Goal: Information Seeking & Learning: Learn about a topic

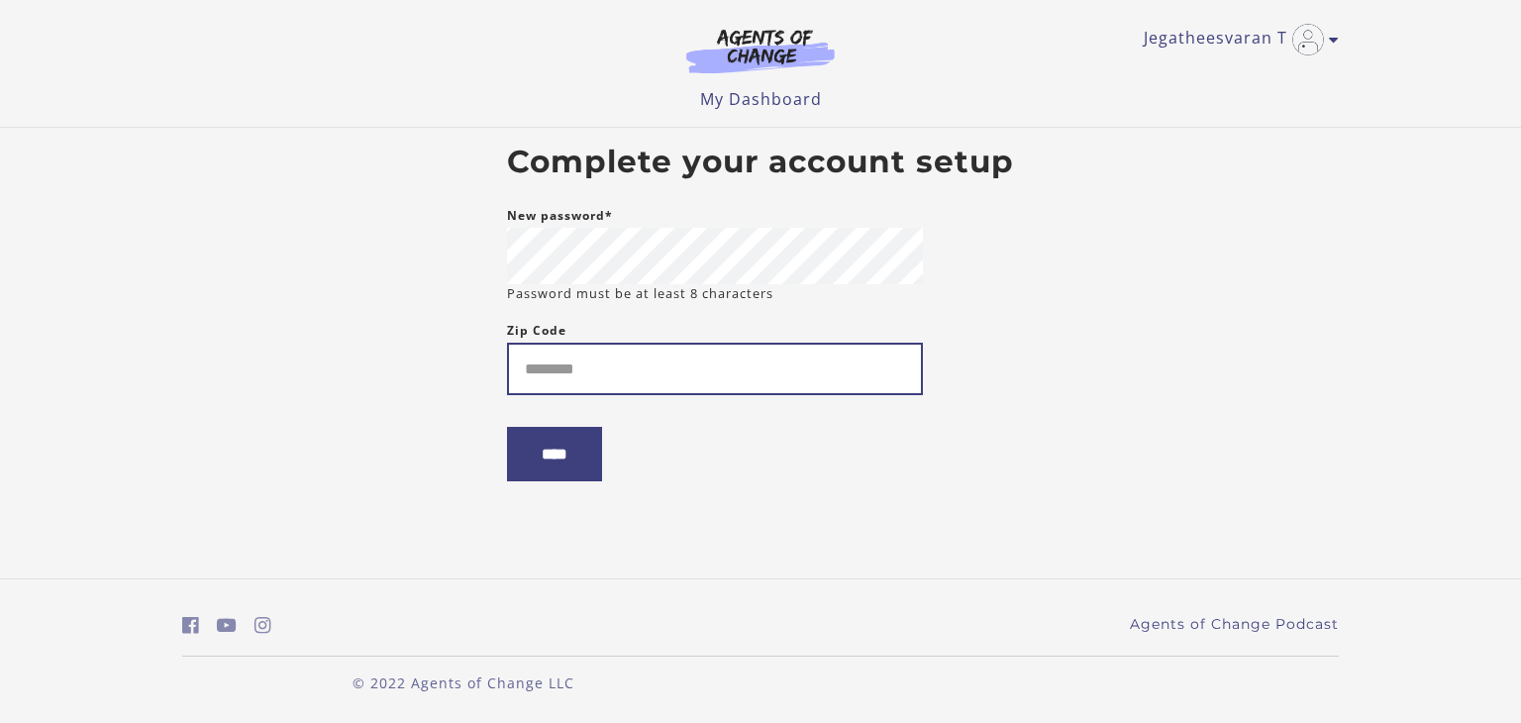
click at [598, 355] on input "Zip Code" at bounding box center [715, 369] width 416 height 52
type input "*****"
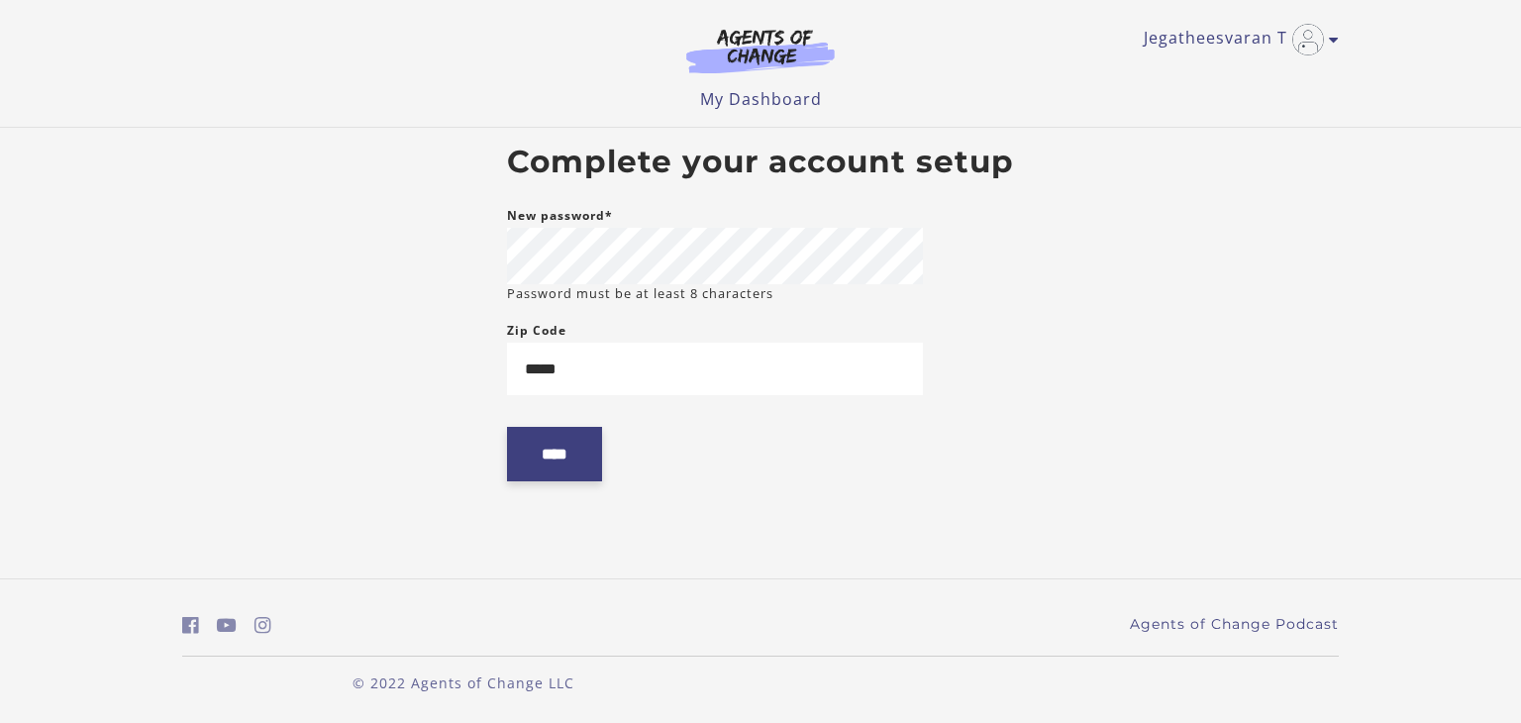
click at [556, 455] on input "****" at bounding box center [554, 454] width 95 height 54
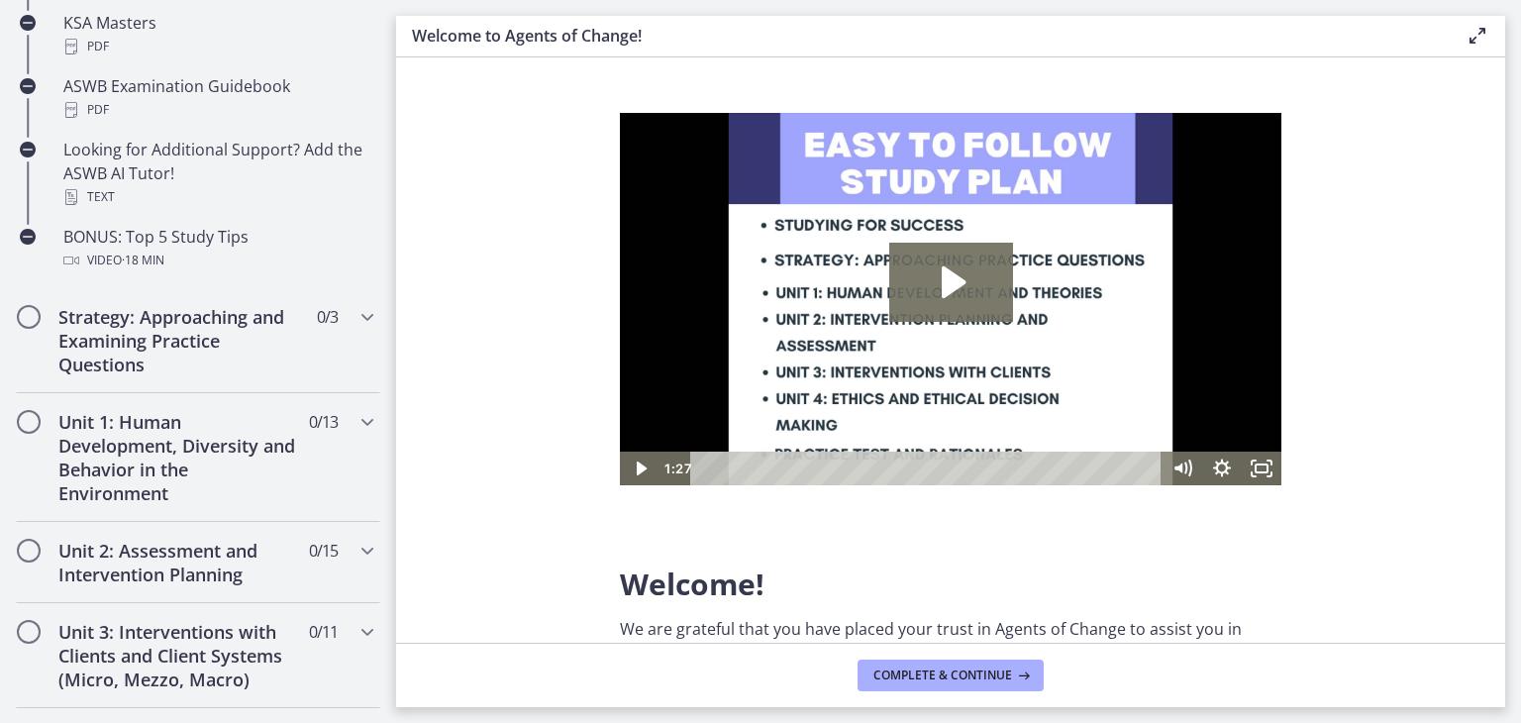
scroll to position [990, 0]
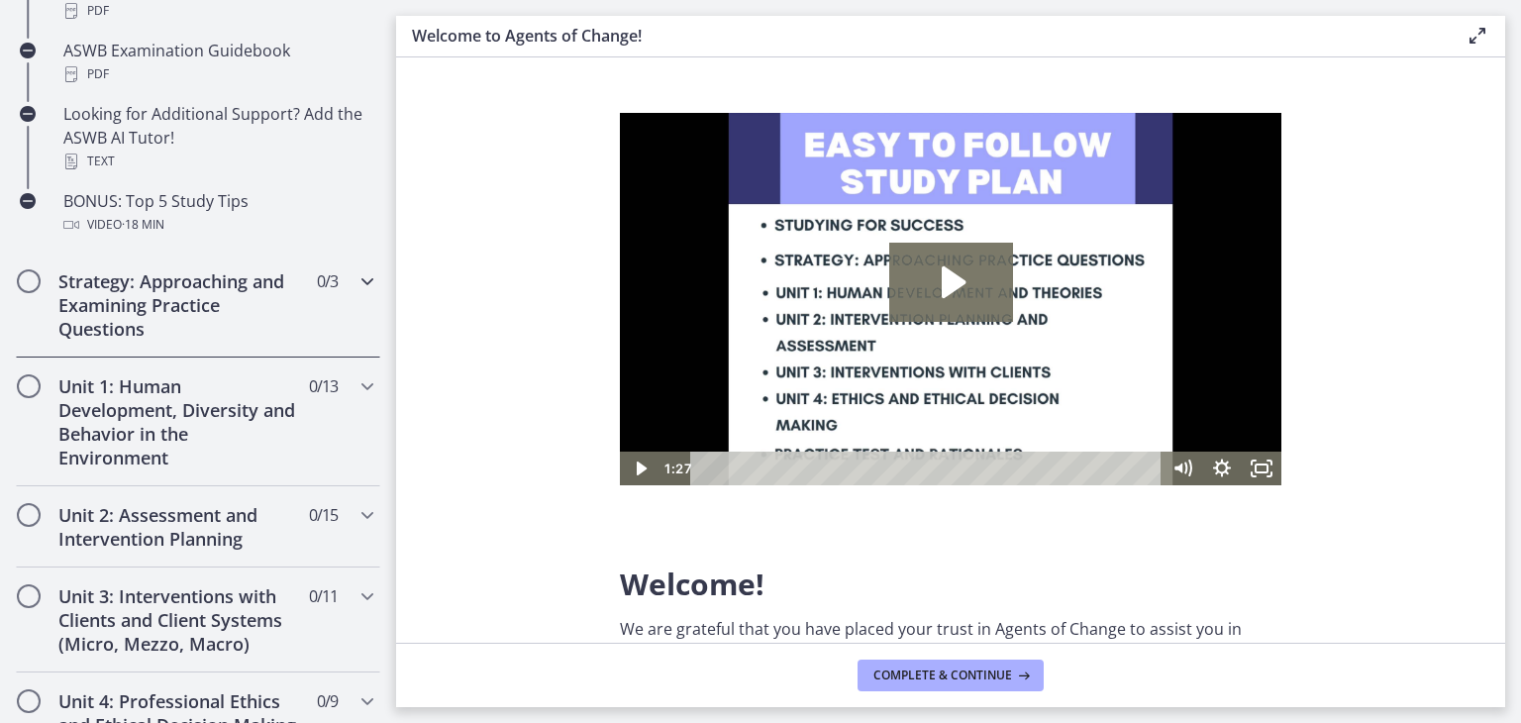
click at [191, 306] on h2 "Strategy: Approaching and Examining Practice Questions" at bounding box center [179, 304] width 242 height 71
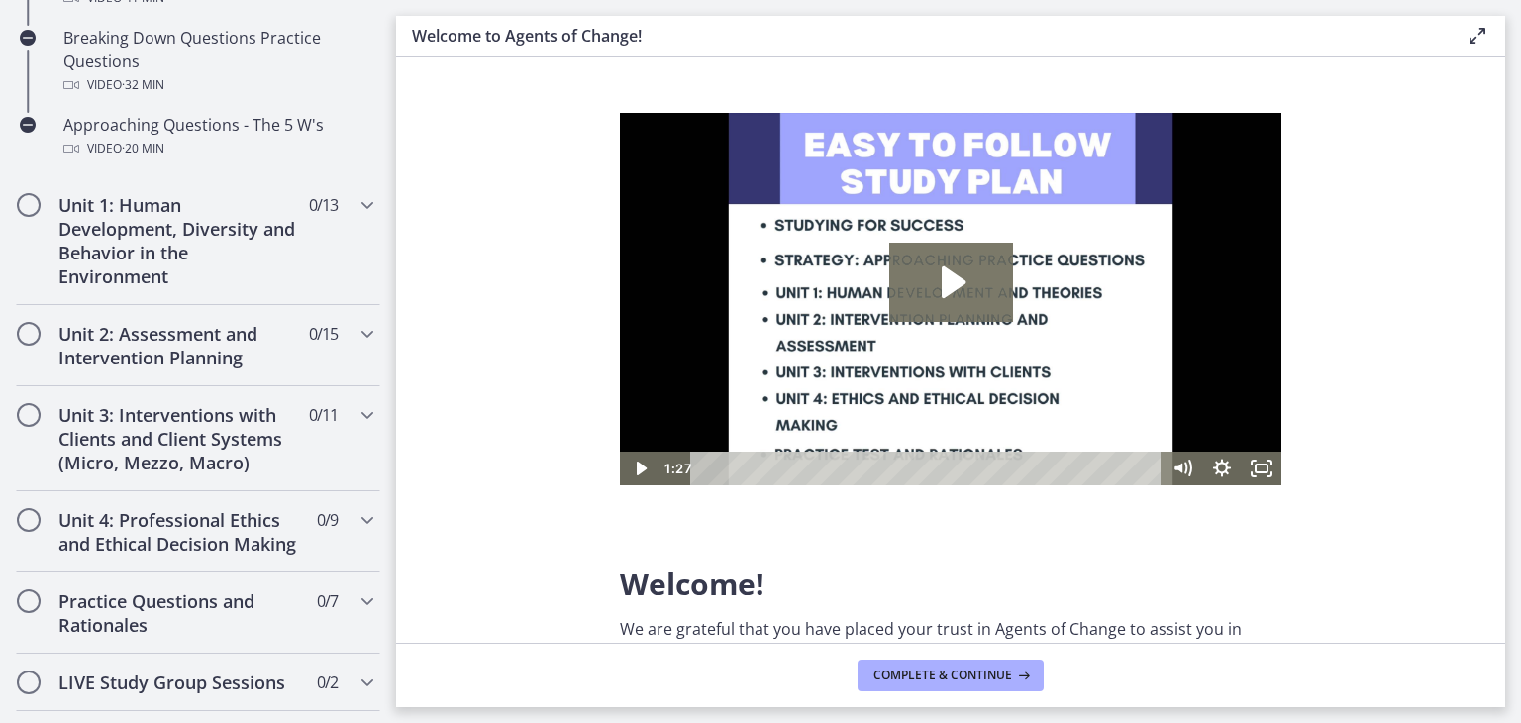
scroll to position [494, 0]
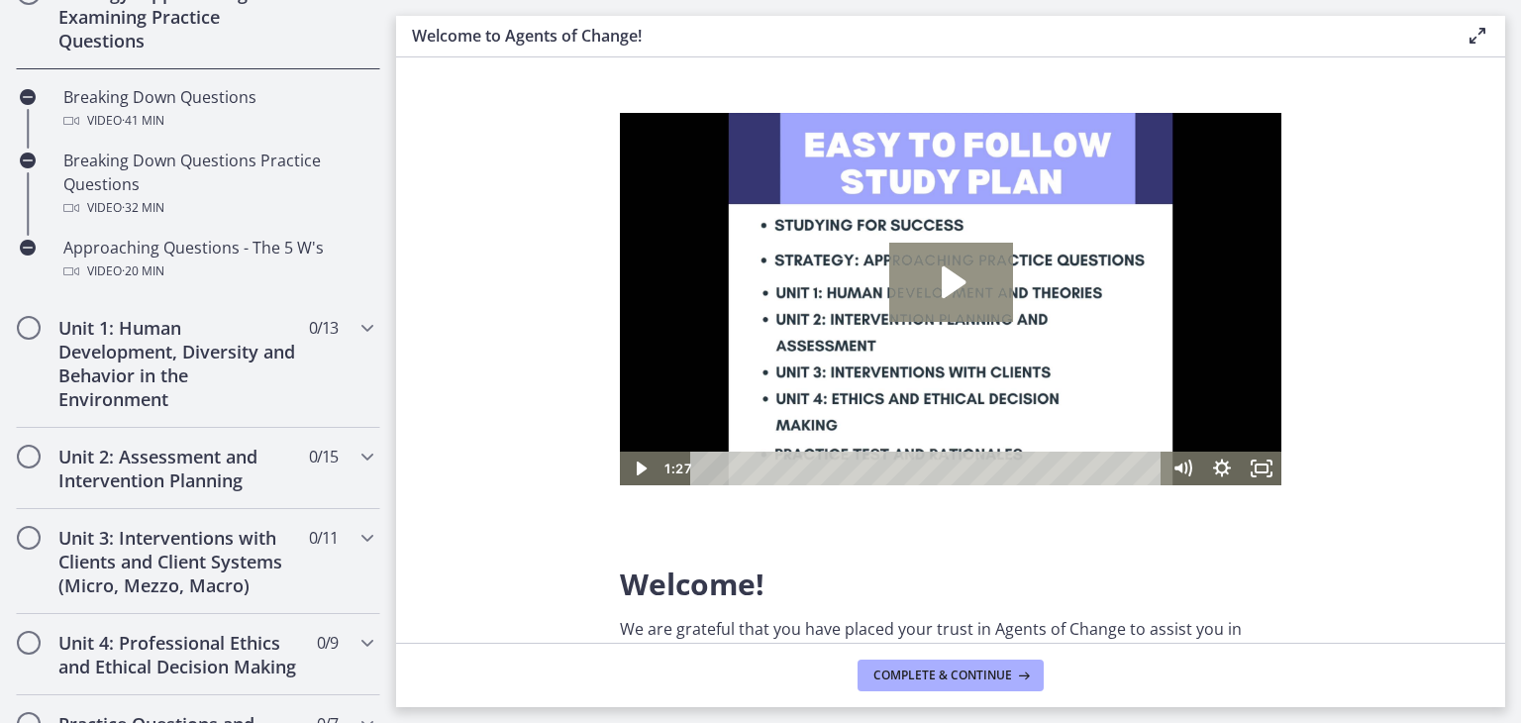
click at [948, 298] on icon "Play Video: c1o6hcmjueu5qasqsu00.mp4" at bounding box center [951, 282] width 124 height 79
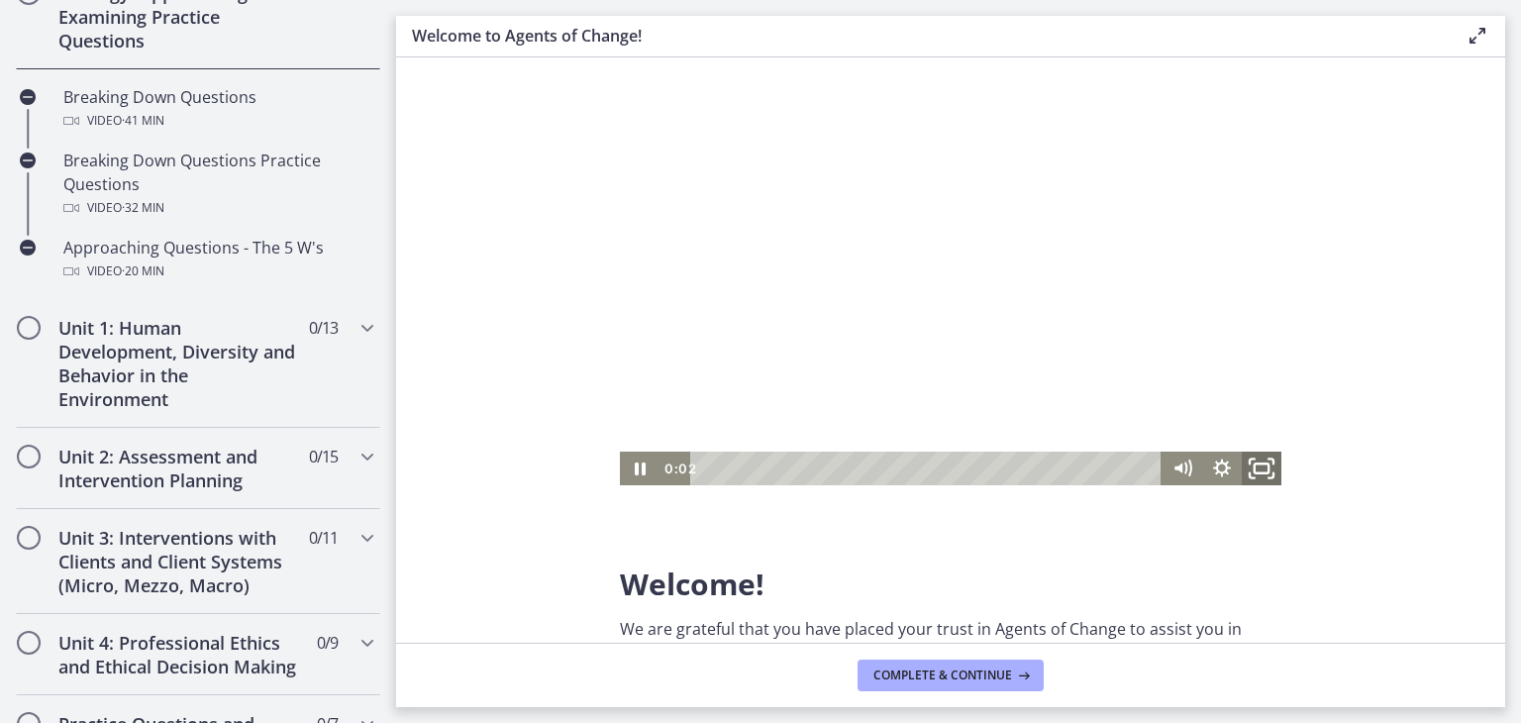
click at [1261, 472] on rect "Fullscreen" at bounding box center [1262, 469] width 14 height 10
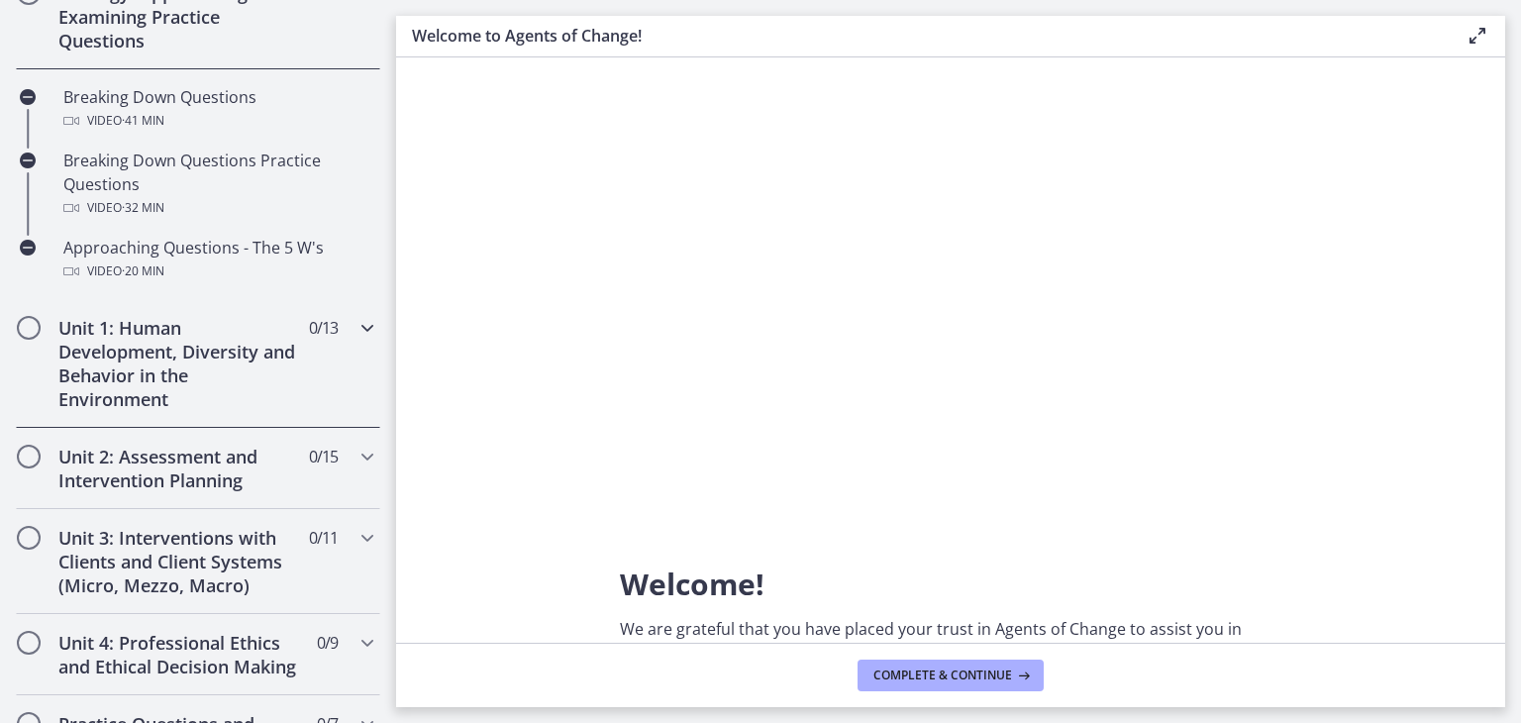
click at [214, 350] on h2 "Unit 1: Human Development, Diversity and Behavior in the Environment" at bounding box center [179, 363] width 242 height 95
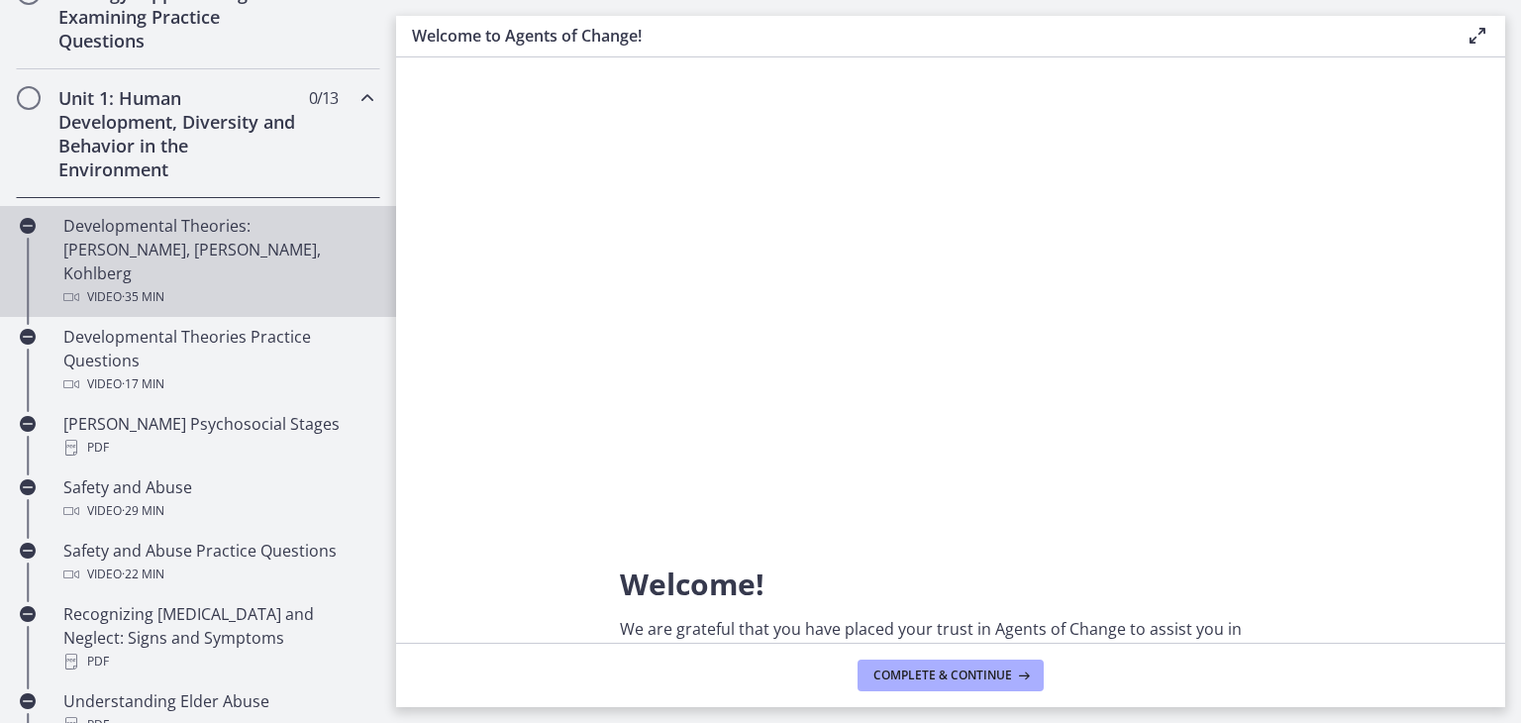
click at [203, 245] on div "Developmental Theories: [PERSON_NAME], [PERSON_NAME], Kohlberg Video · 35 min" at bounding box center [217, 261] width 309 height 95
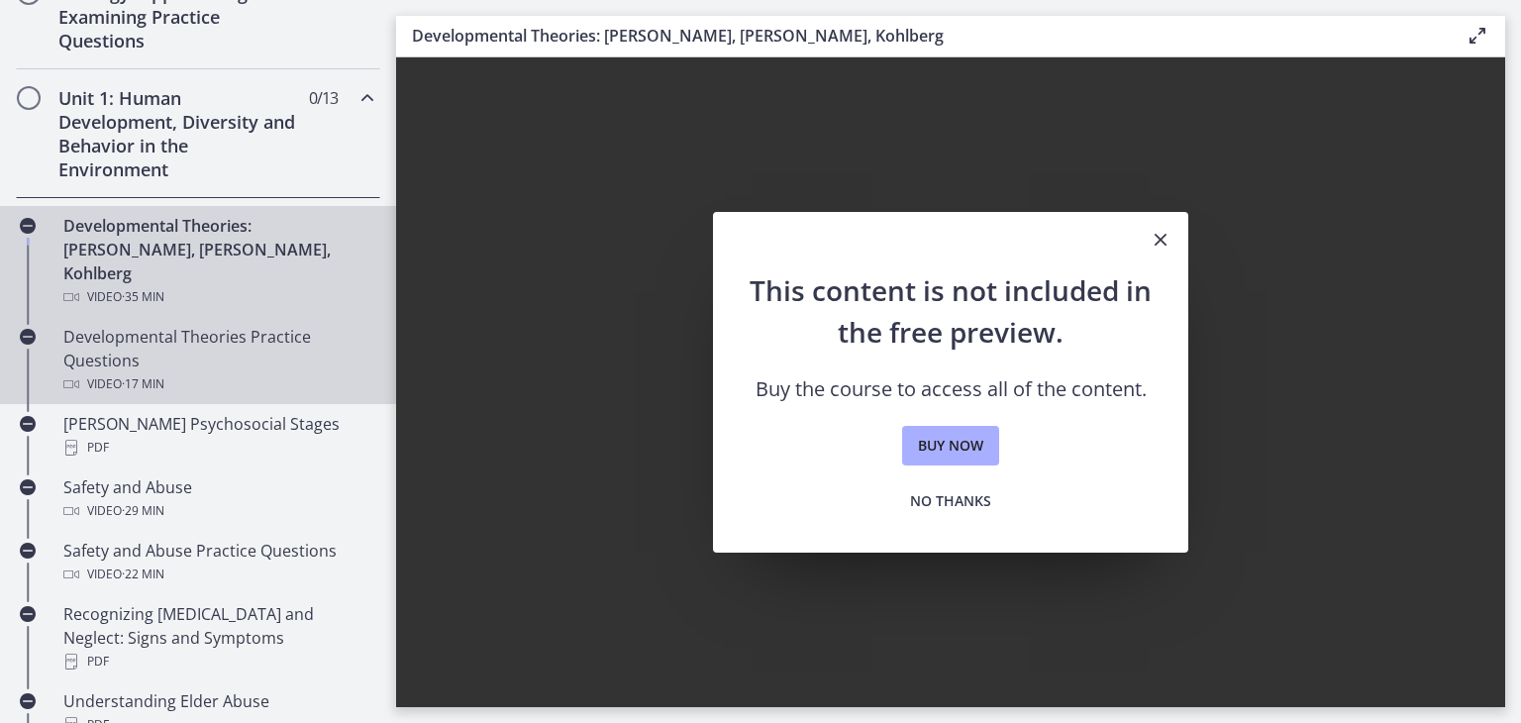
click at [193, 325] on div "Developmental Theories Practice Questions Video · 17 min" at bounding box center [217, 360] width 309 height 71
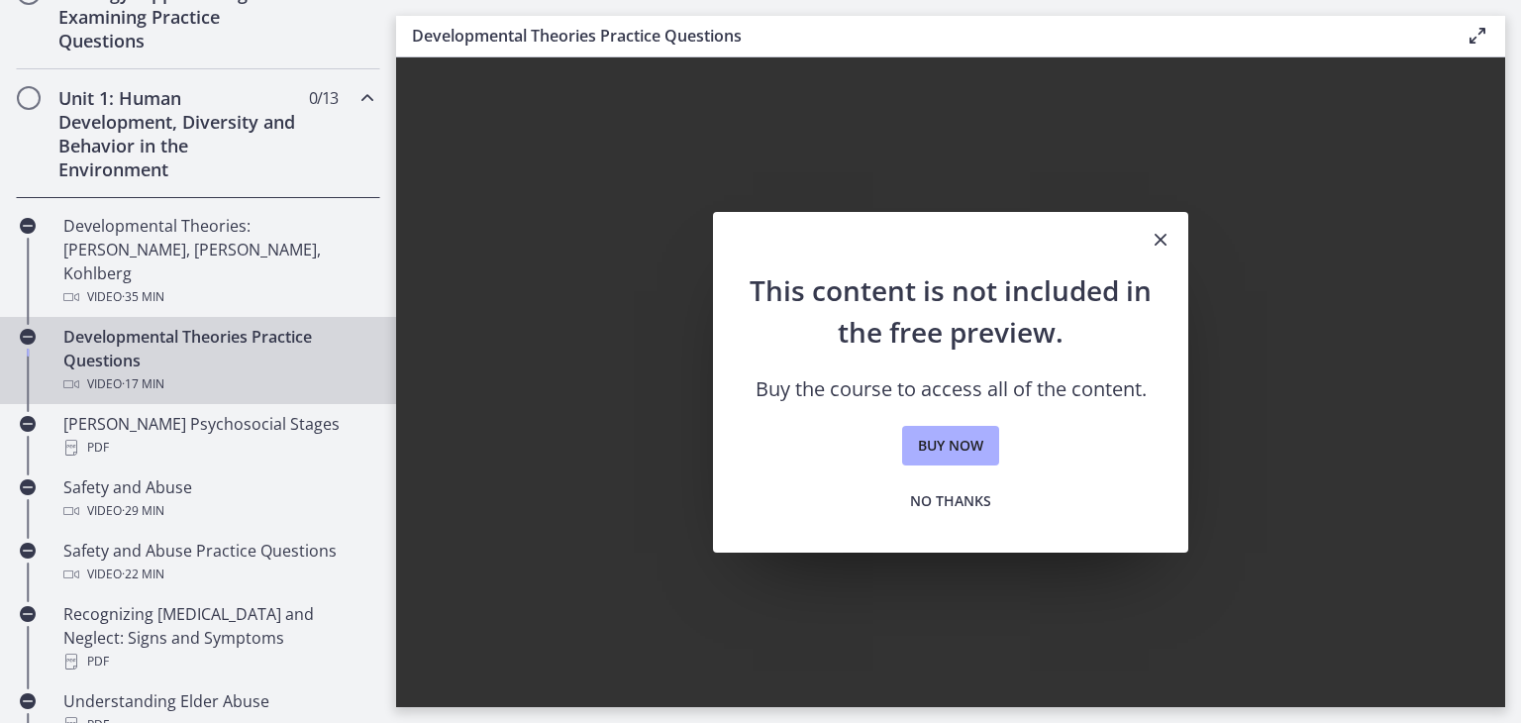
scroll to position [395, 0]
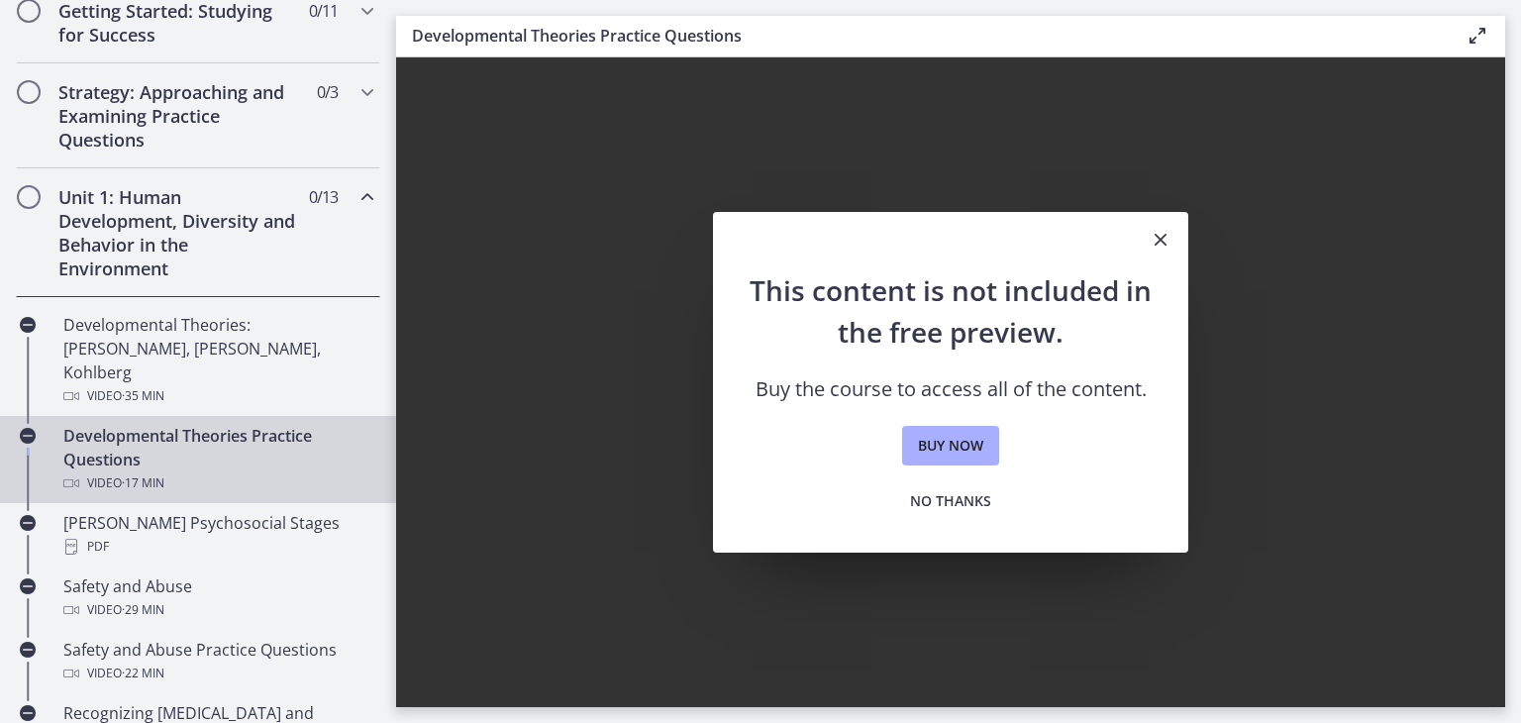
click at [218, 220] on h2 "Unit 1: Human Development, Diversity and Behavior in the Environment" at bounding box center [179, 232] width 242 height 95
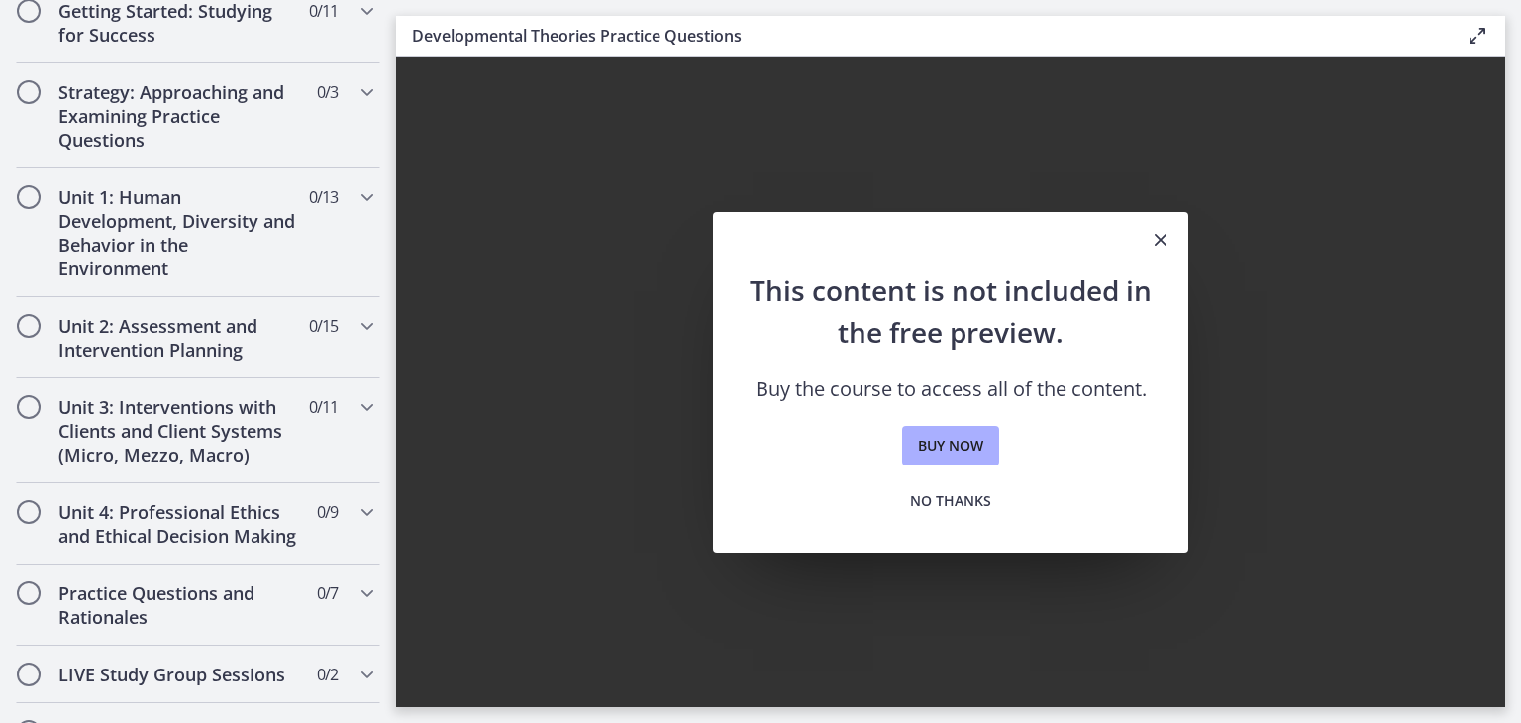
click at [1170, 239] on icon "Close" at bounding box center [1161, 240] width 24 height 24
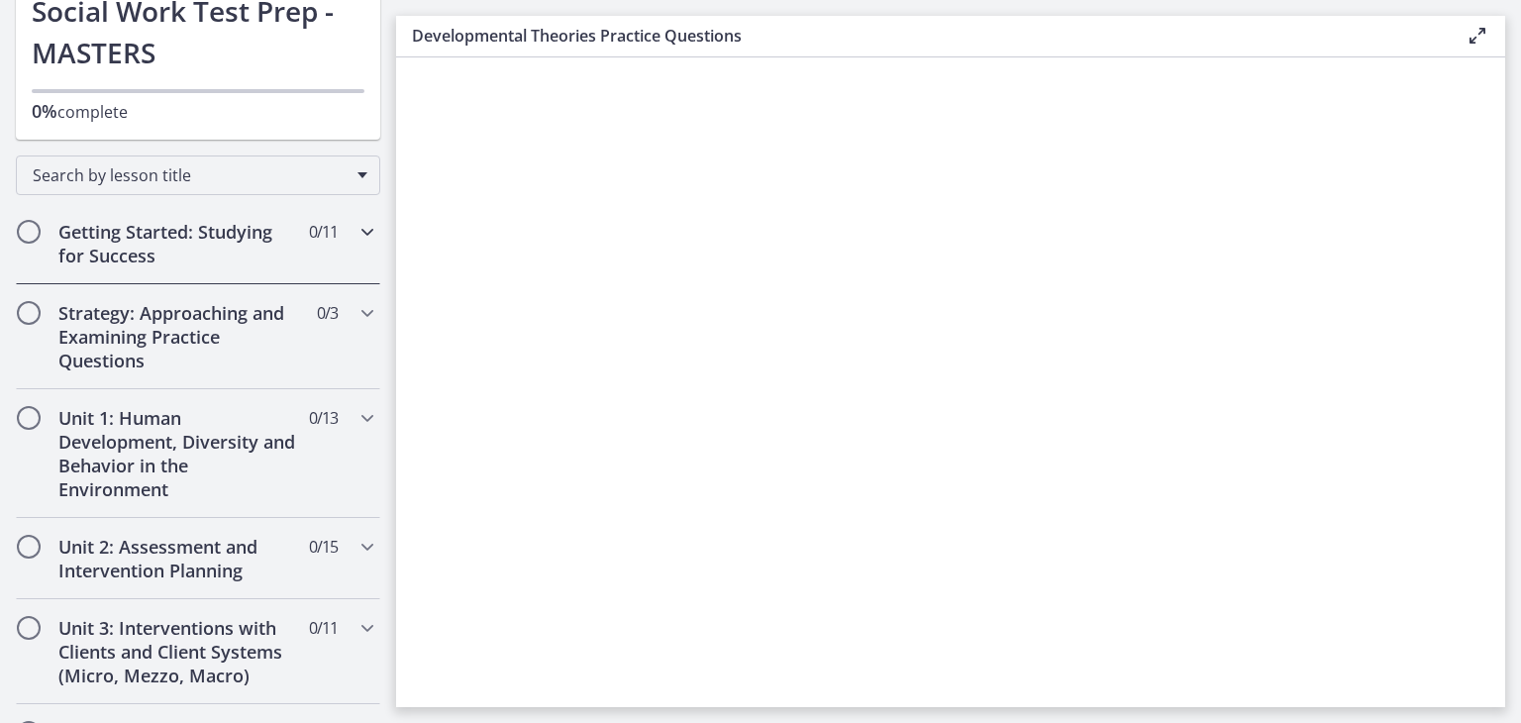
scroll to position [197, 0]
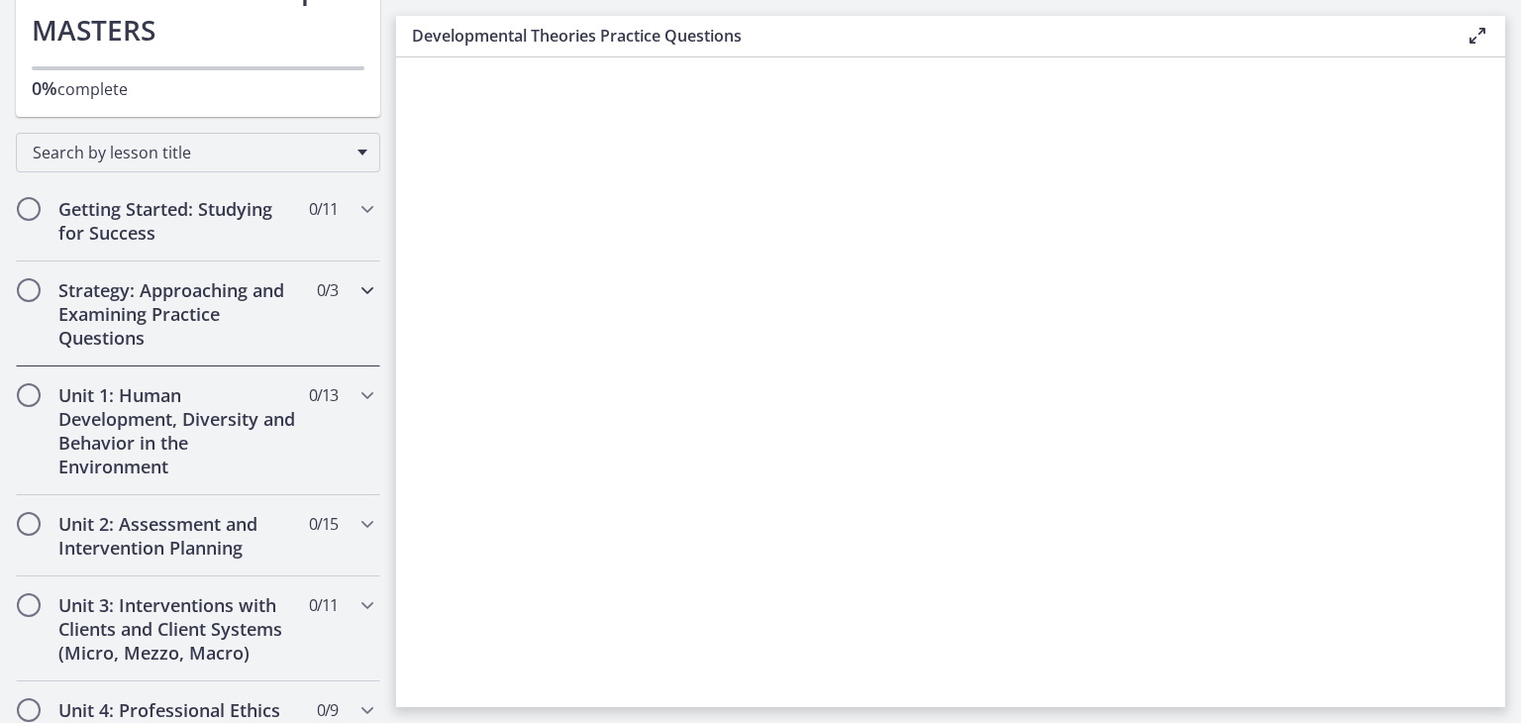
click at [179, 290] on h2 "Strategy: Approaching and Examining Practice Questions" at bounding box center [179, 313] width 242 height 71
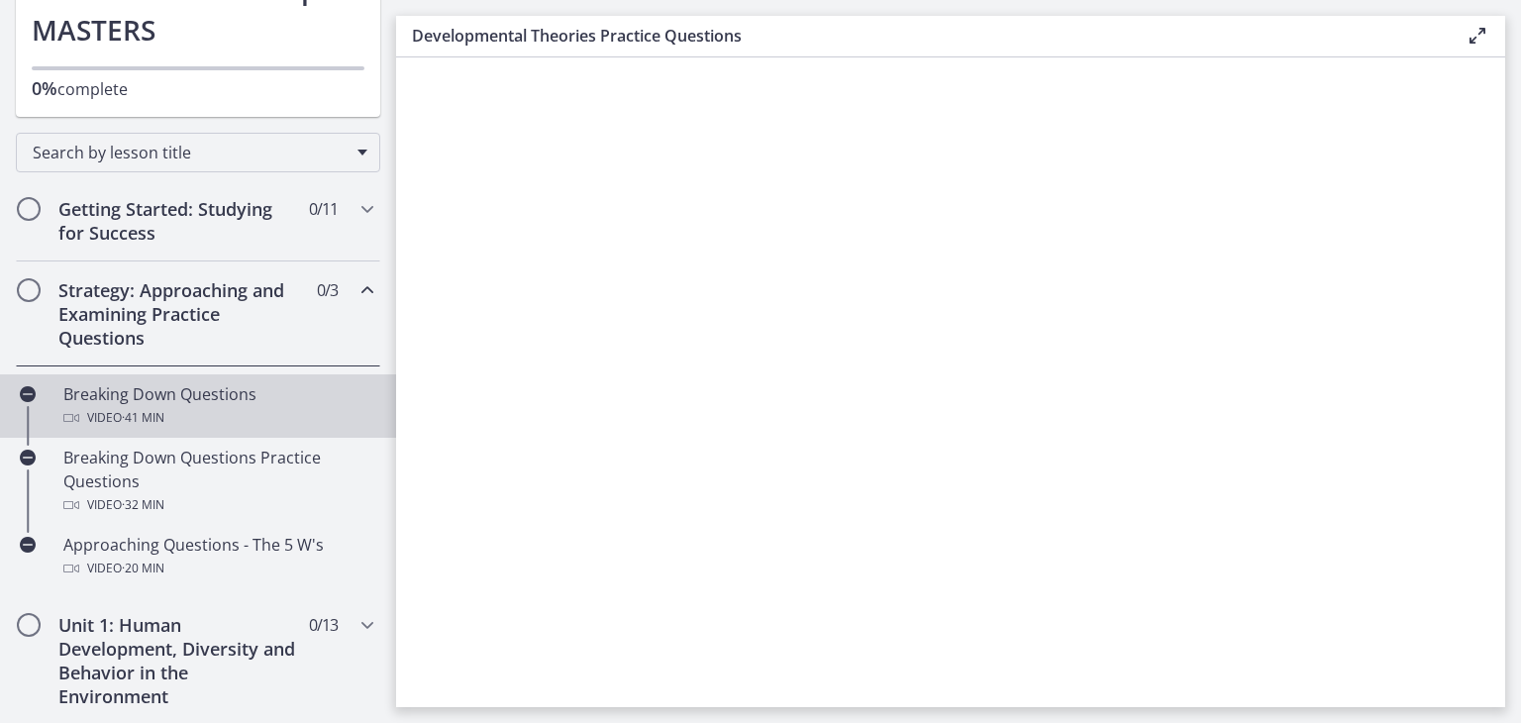
click at [165, 397] on div "Breaking Down Questions Video · 41 min" at bounding box center [217, 406] width 309 height 48
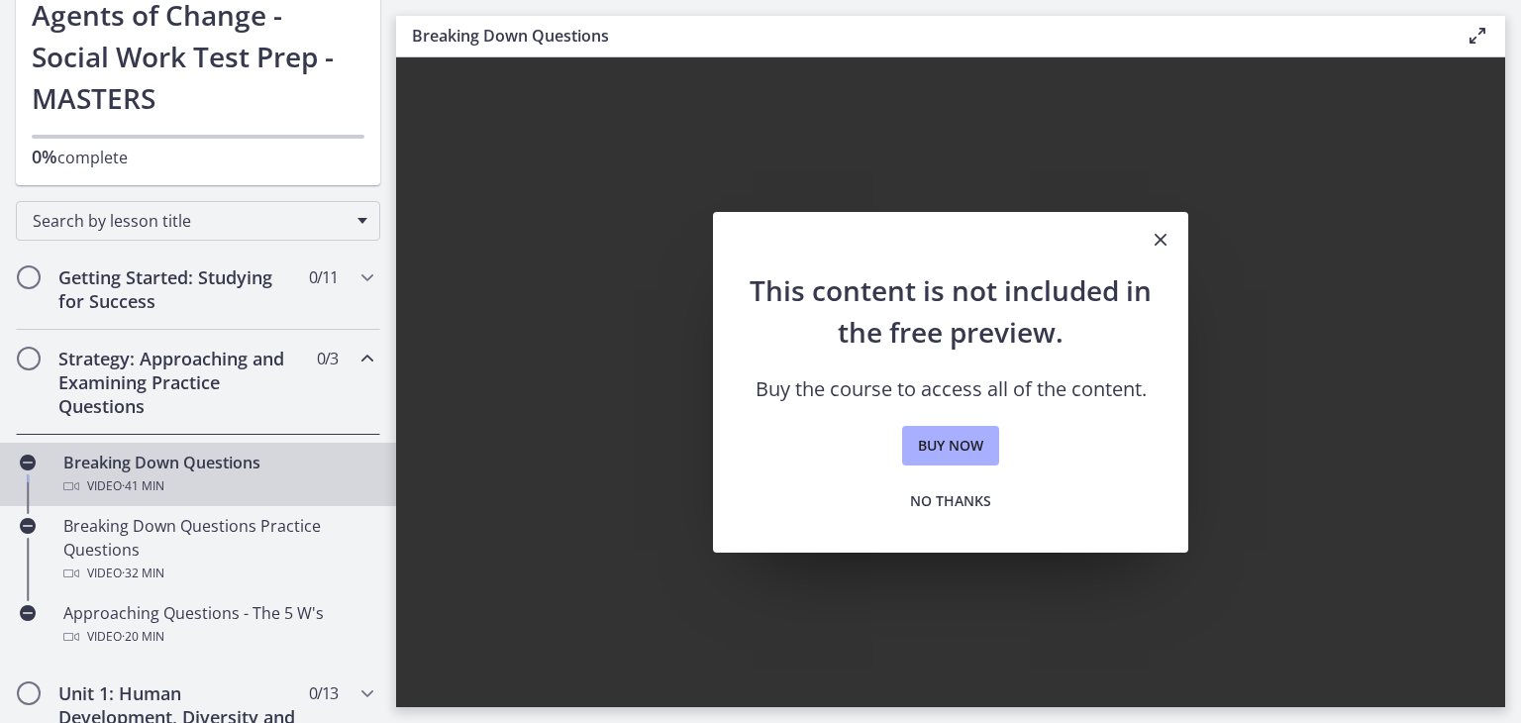
scroll to position [98, 0]
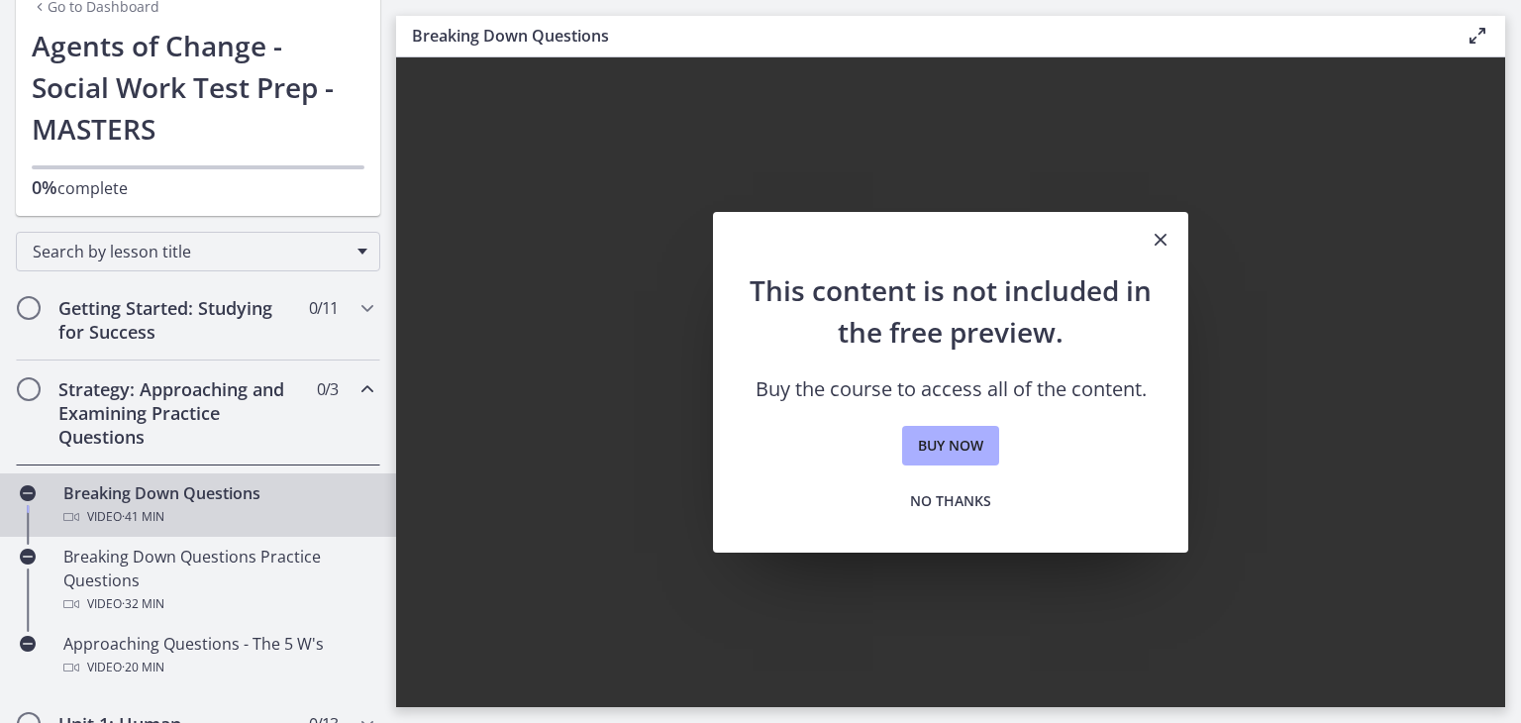
click at [156, 496] on div "Breaking Down Questions Video · 41 min" at bounding box center [217, 505] width 309 height 48
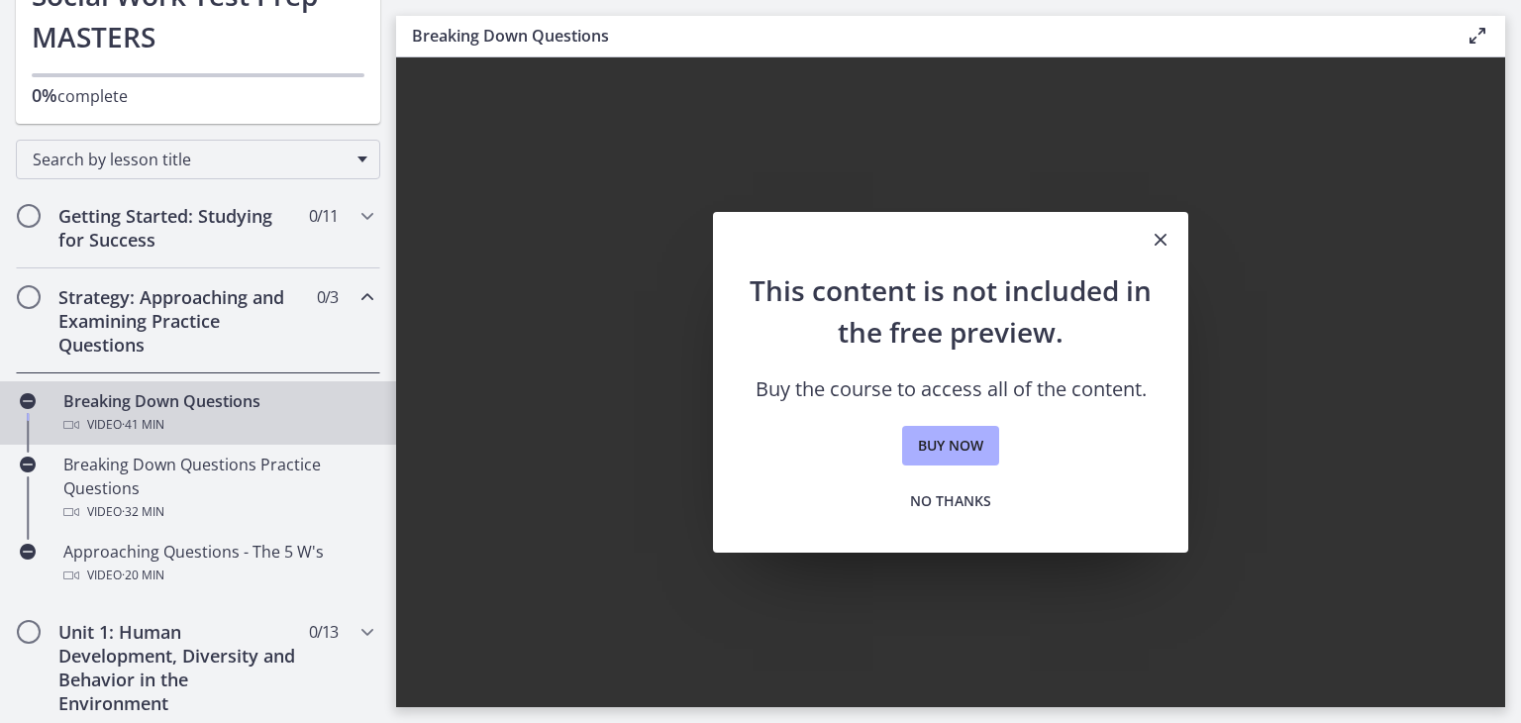
scroll to position [296, 0]
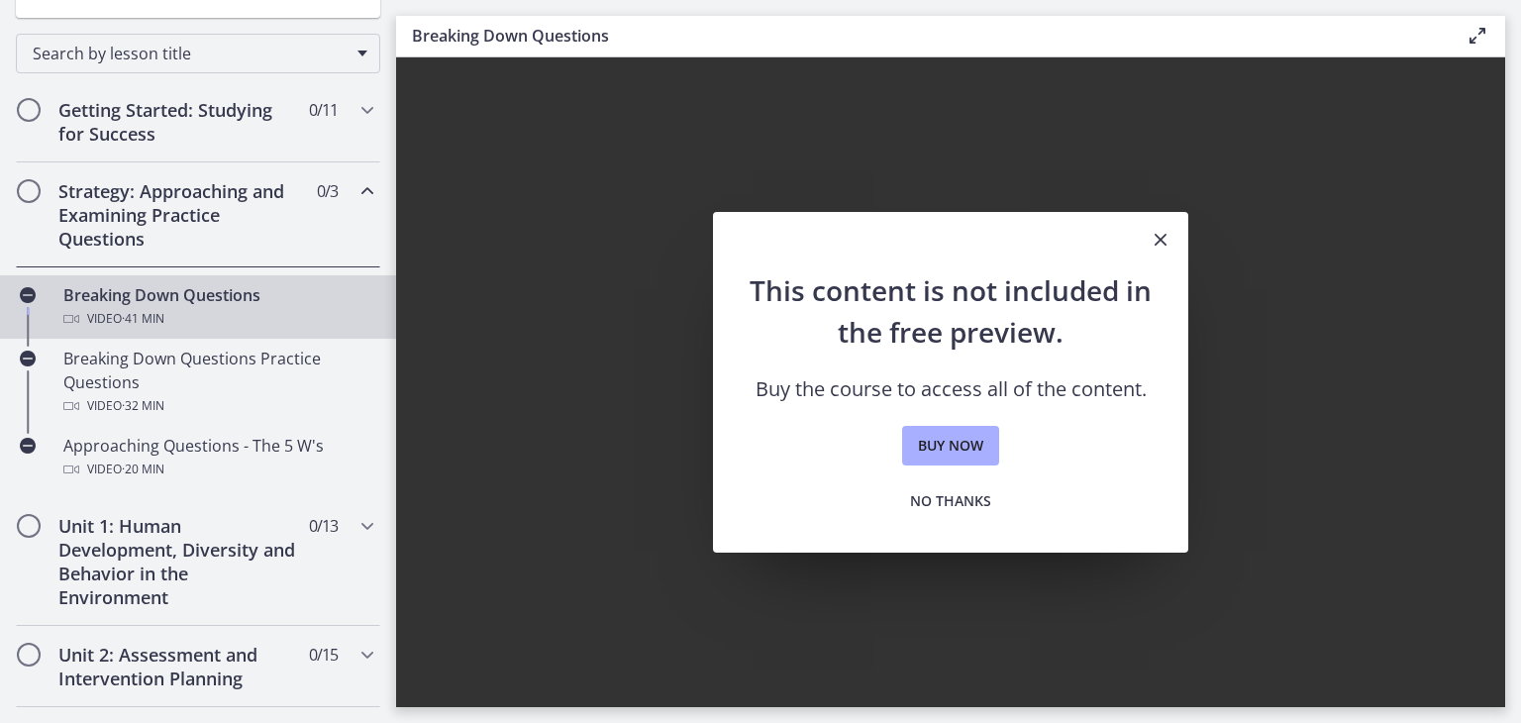
click at [1164, 243] on icon "Close" at bounding box center [1161, 240] width 24 height 24
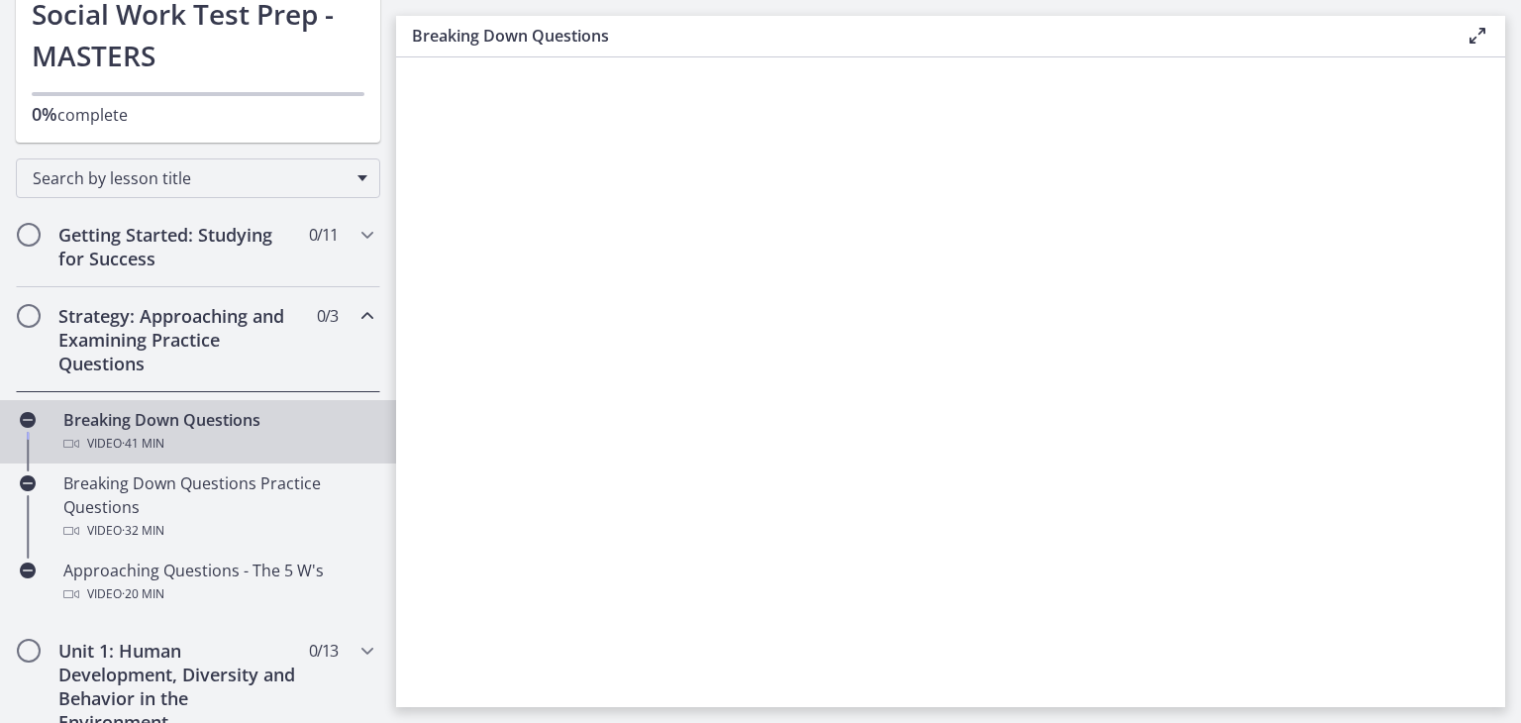
scroll to position [0, 0]
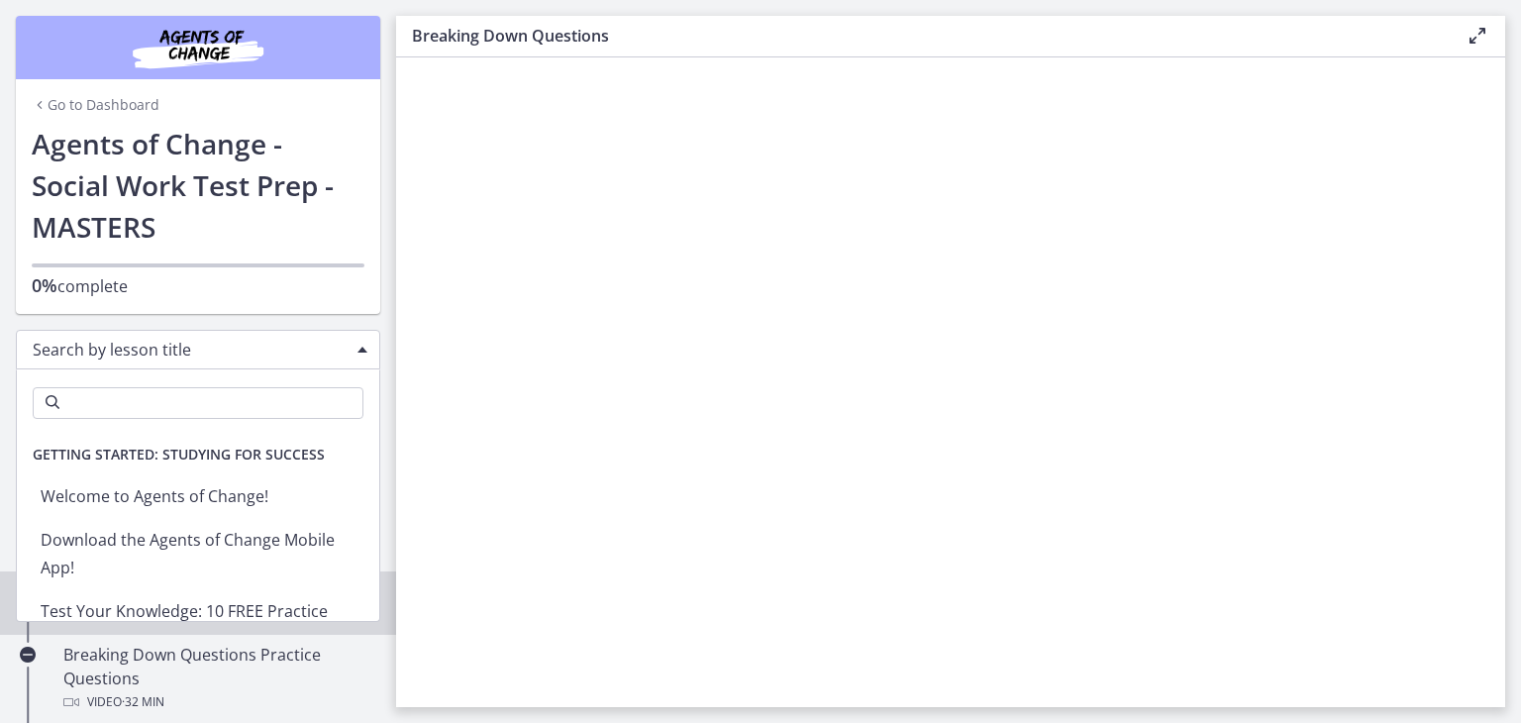
click at [210, 357] on span "Search by lesson title" at bounding box center [190, 350] width 315 height 22
click at [194, 454] on span "Getting Started: Studying for Success" at bounding box center [179, 455] width 324 height 40
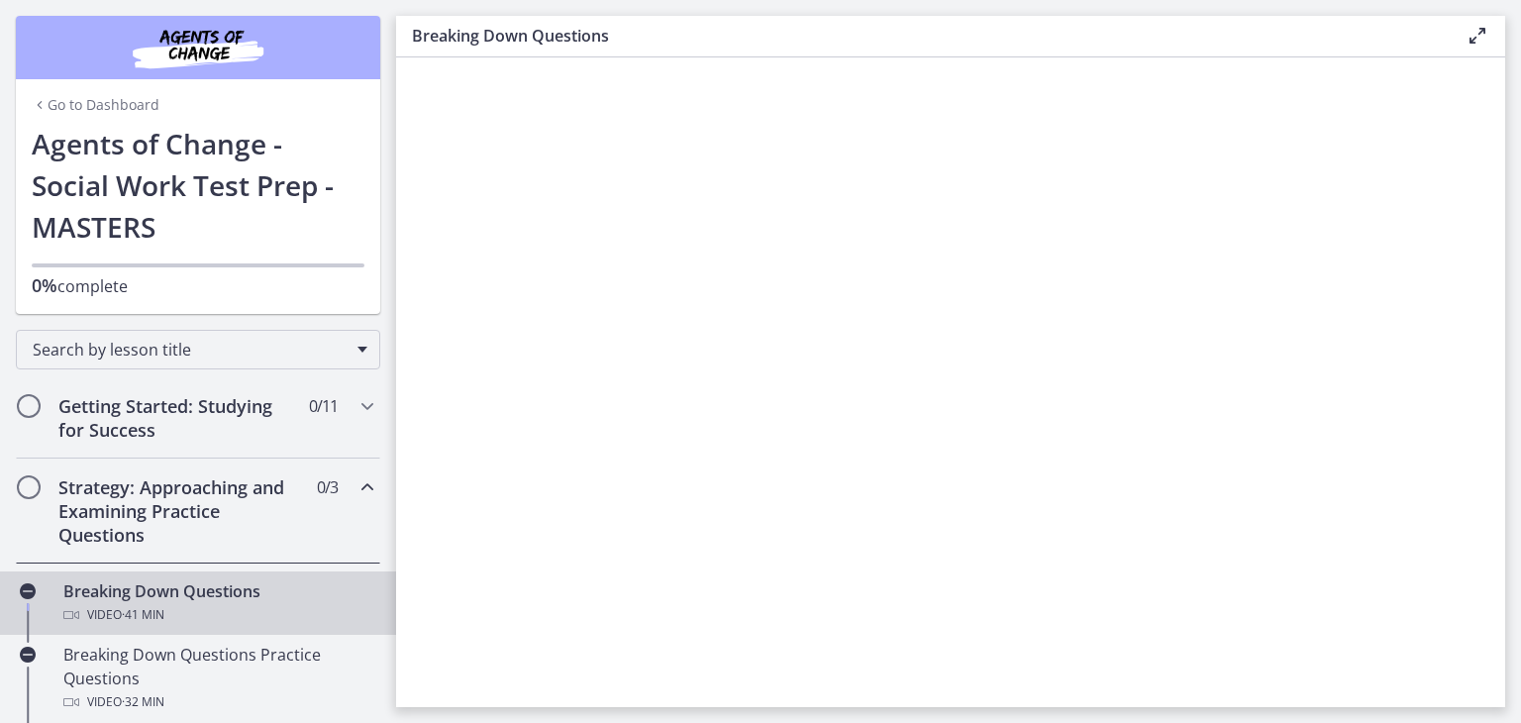
drag, startPoint x: 589, startPoint y: 259, endPoint x: 578, endPoint y: 260, distance: 10.9
click at [590, 260] on section at bounding box center [950, 382] width 1109 height 650
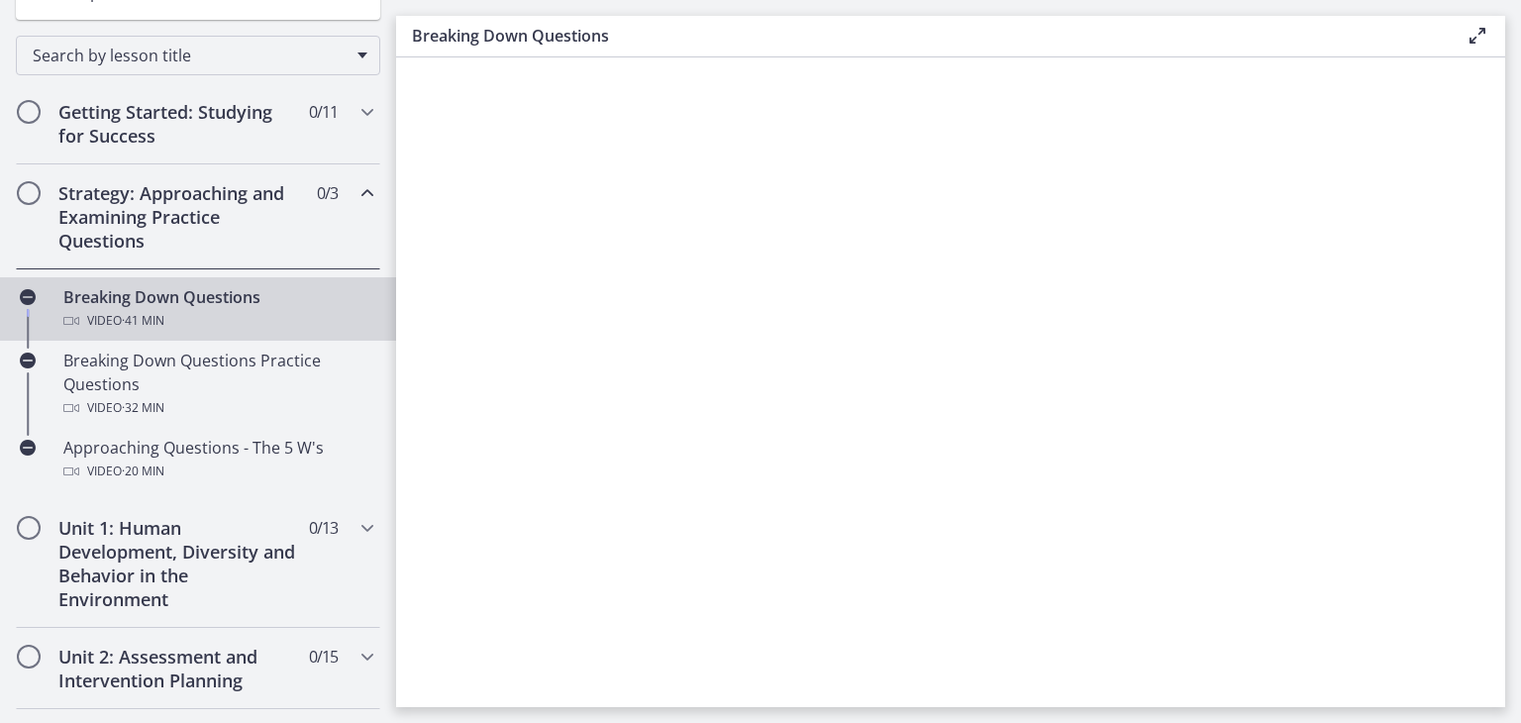
scroll to position [297, 0]
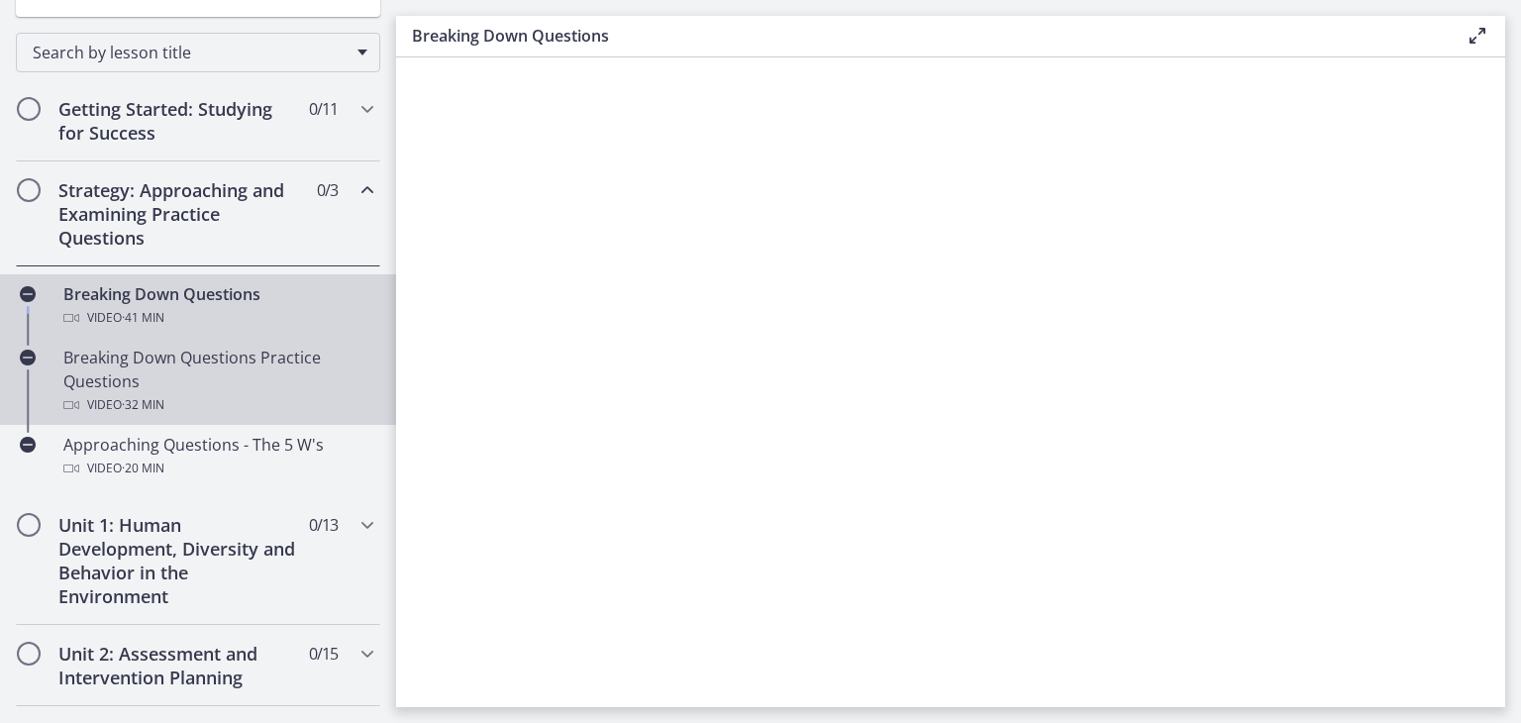
click at [226, 365] on div "Breaking Down Questions Practice Questions Video · 32 min" at bounding box center [217, 381] width 309 height 71
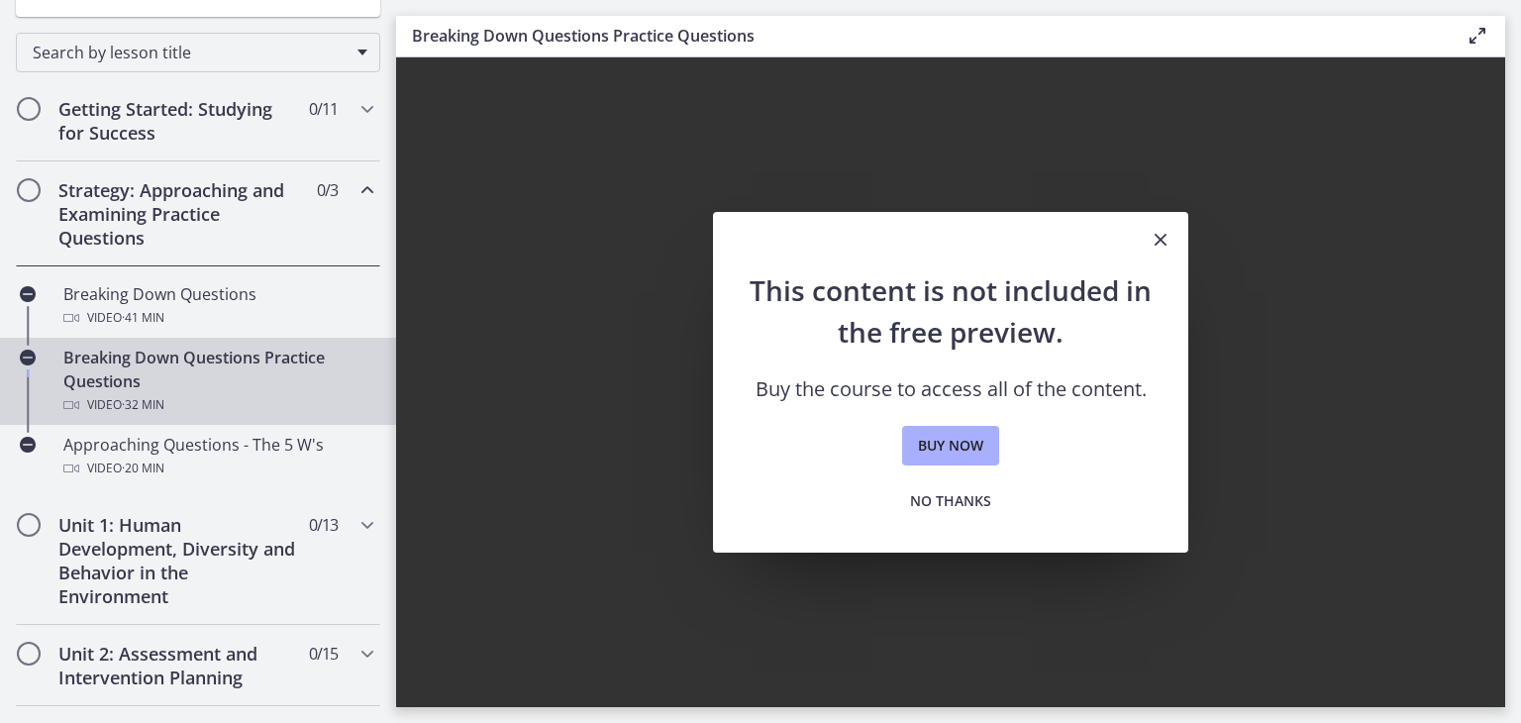
click at [175, 208] on h2 "Strategy: Approaching and Examining Practice Questions" at bounding box center [179, 213] width 242 height 71
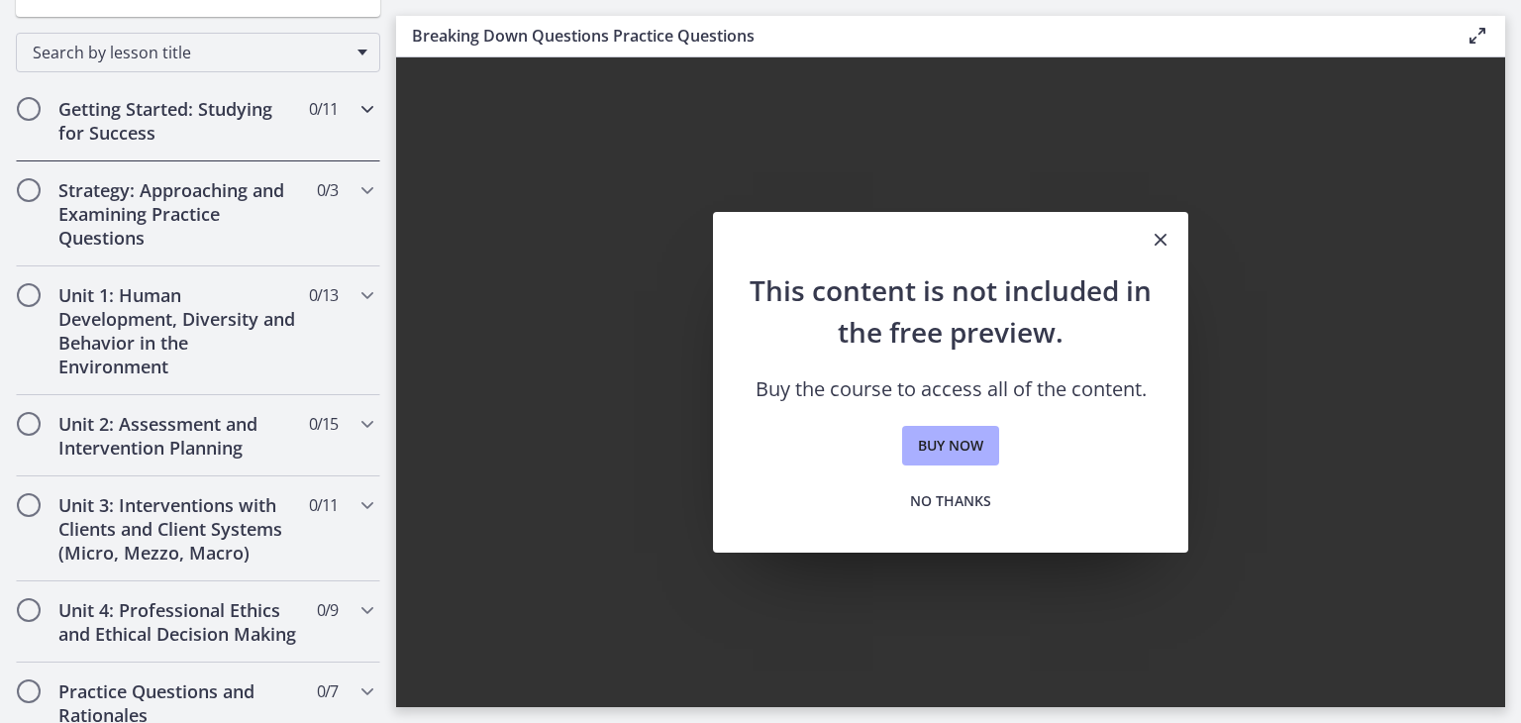
click at [176, 111] on h2 "Getting Started: Studying for Success" at bounding box center [179, 121] width 242 height 48
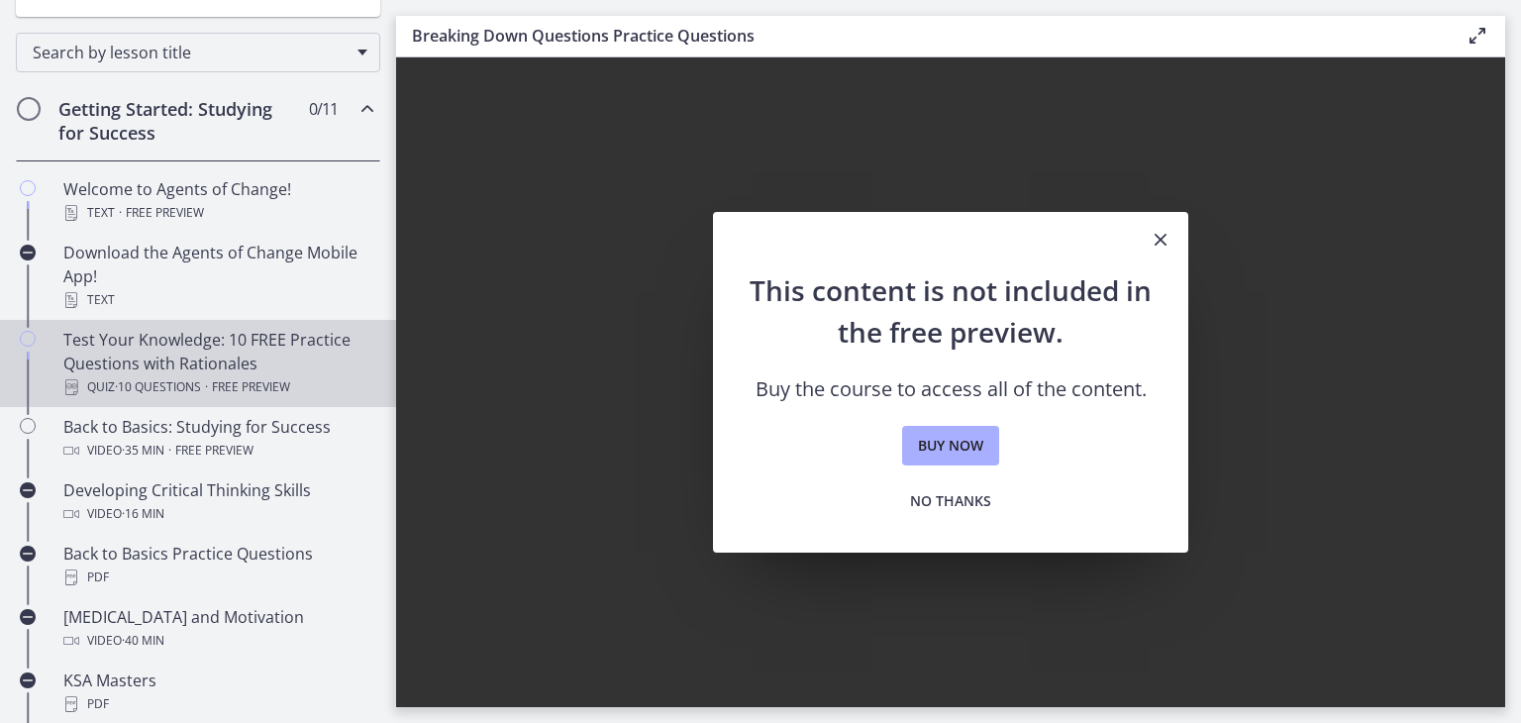
click at [171, 345] on div "Test Your Knowledge: 10 FREE Practice Questions with Rationales Quiz · 10 Quest…" at bounding box center [217, 363] width 309 height 71
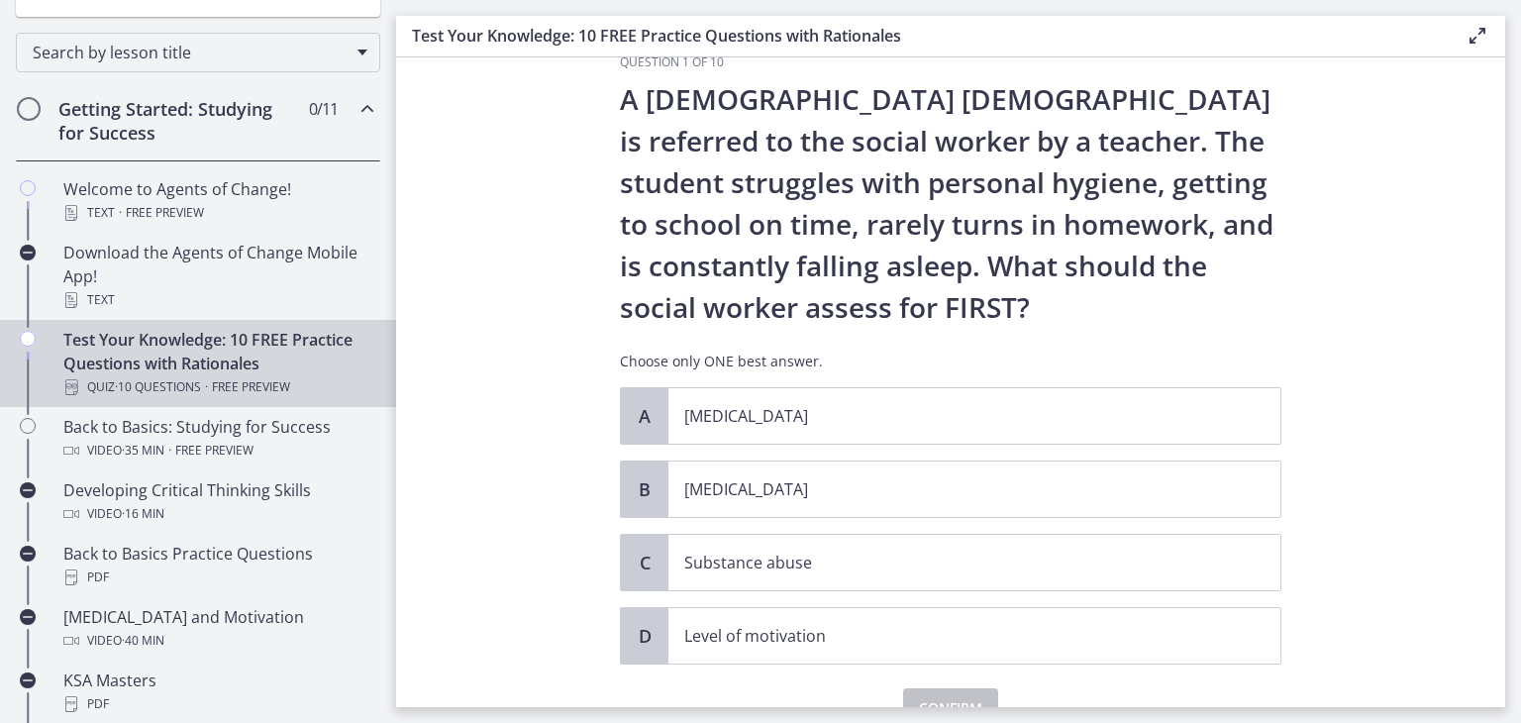
scroll to position [141, 0]
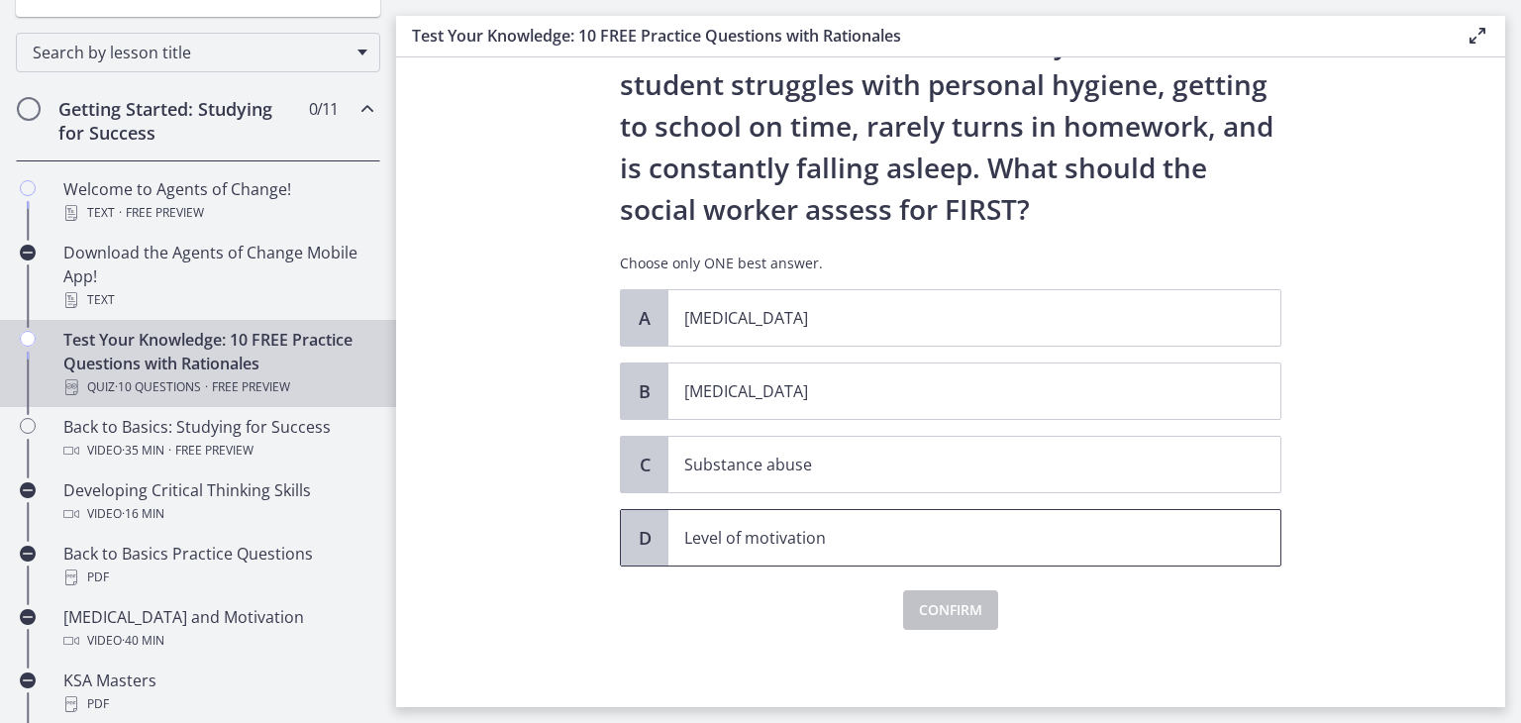
click at [833, 533] on p "Level of motivation" at bounding box center [954, 538] width 541 height 24
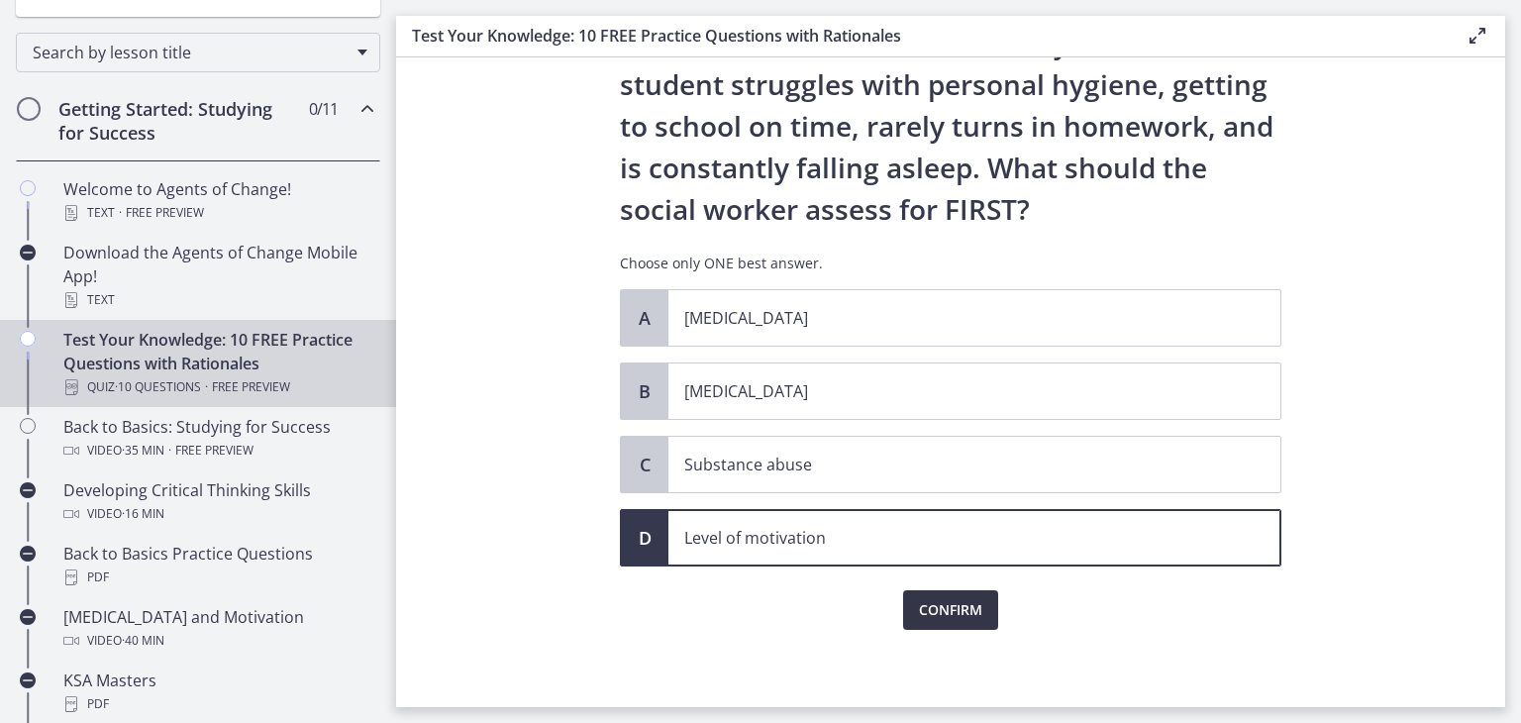
click at [935, 594] on button "Confirm" at bounding box center [950, 610] width 95 height 40
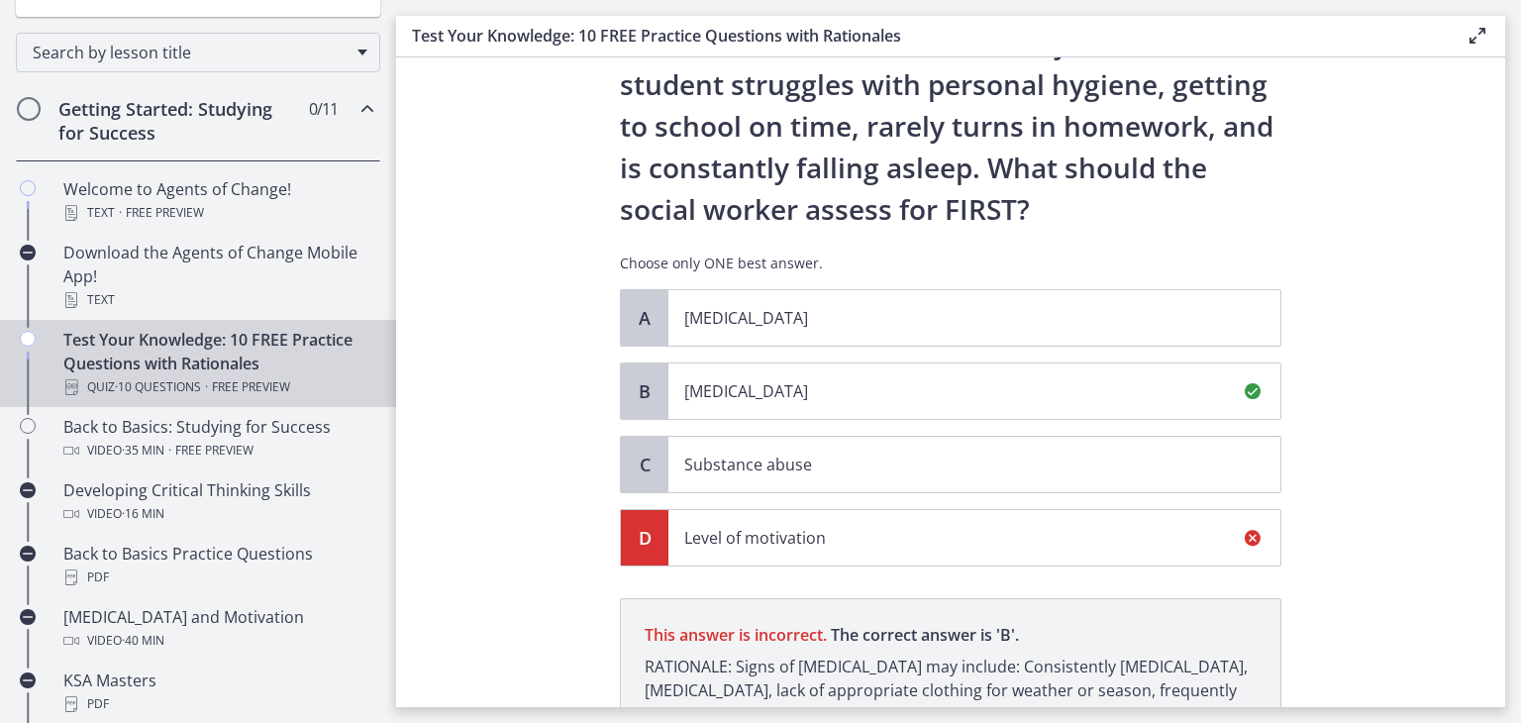
scroll to position [372, 0]
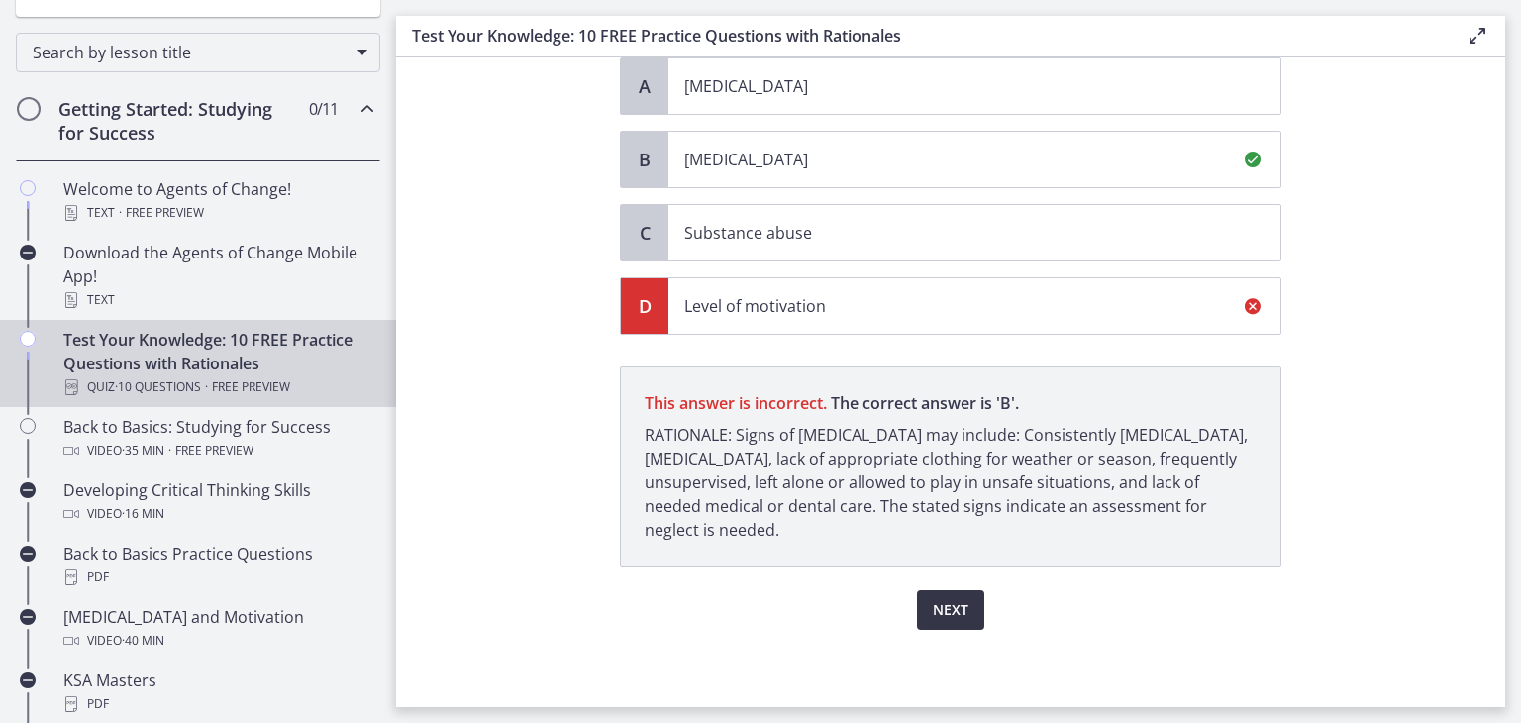
click at [946, 609] on span "Next" at bounding box center [951, 610] width 36 height 24
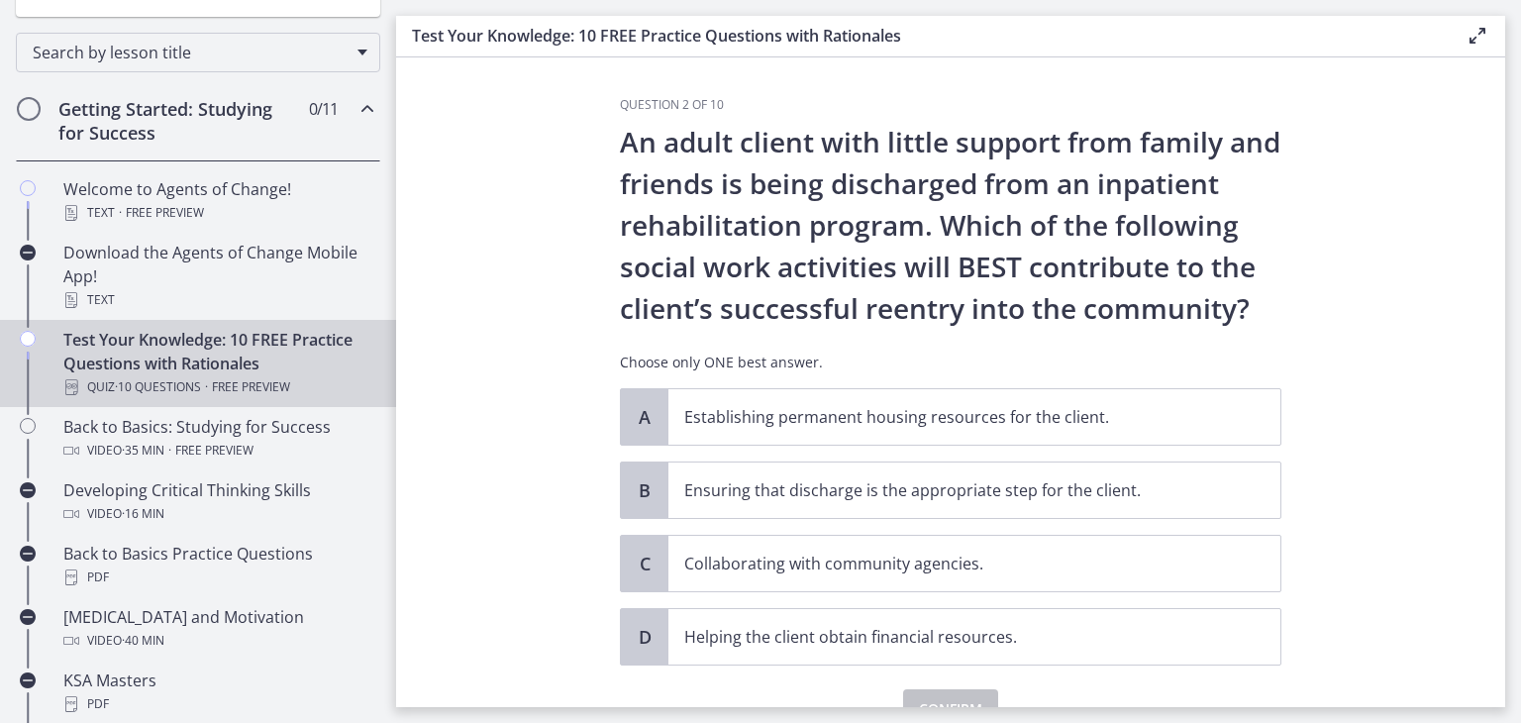
scroll to position [99, 0]
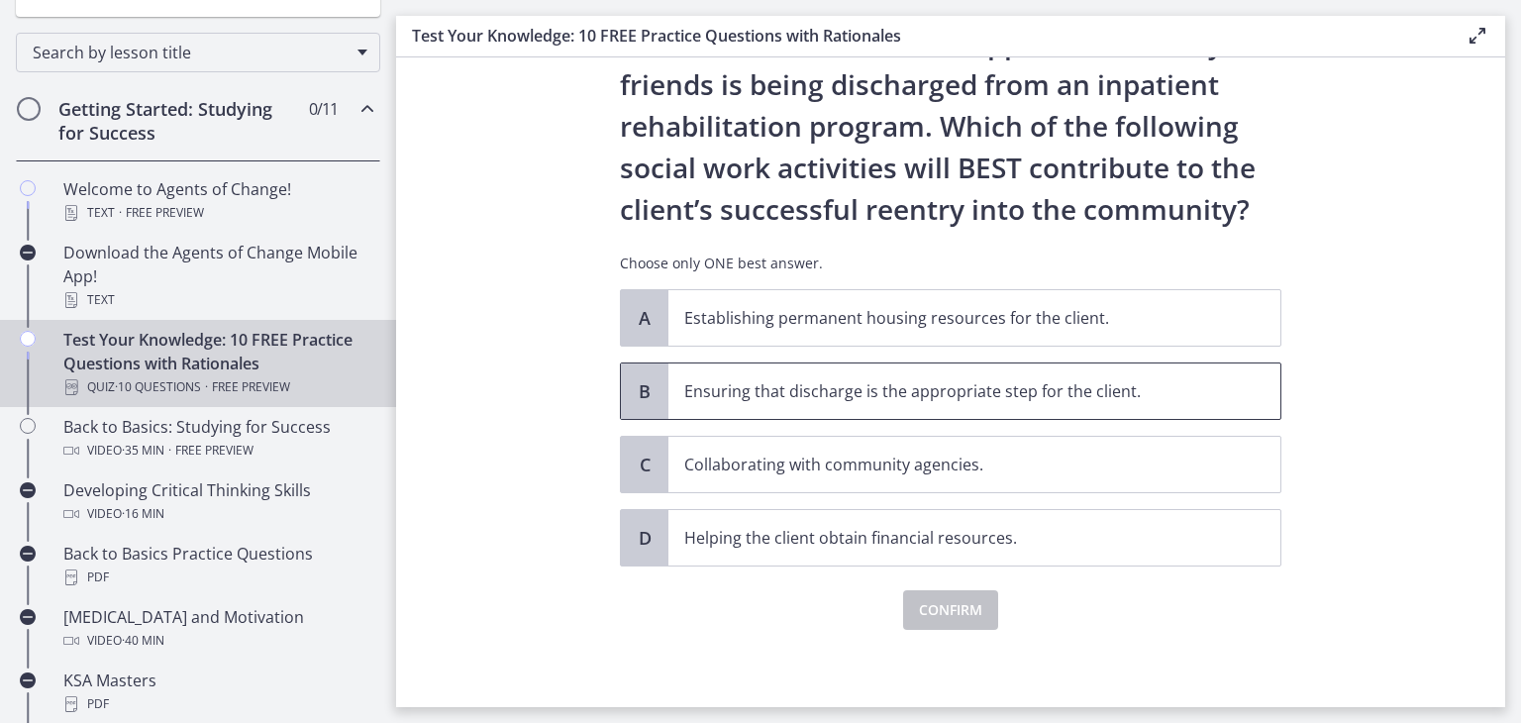
click at [1122, 405] on span "Ensuring that discharge is the appropriate step for the client." at bounding box center [975, 391] width 612 height 55
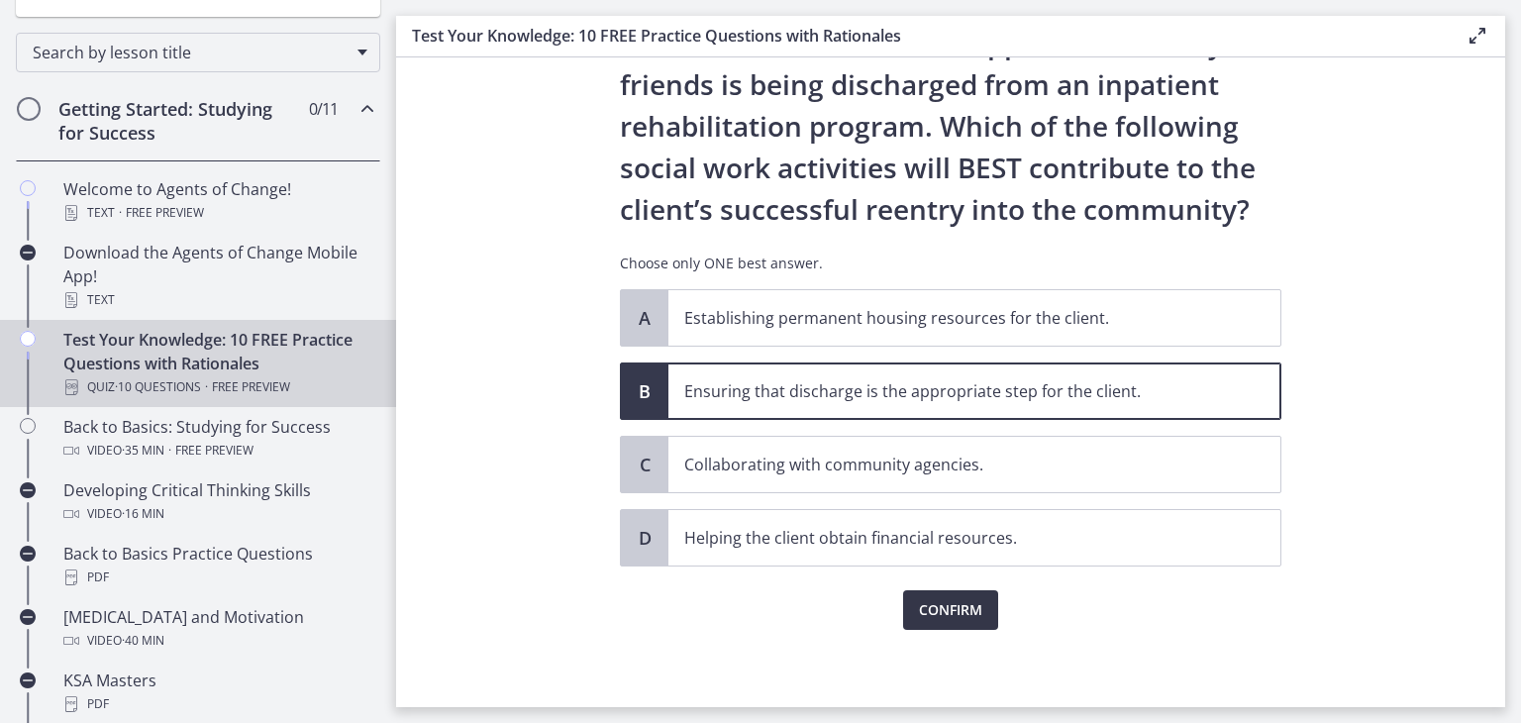
click at [956, 600] on button "Confirm" at bounding box center [950, 610] width 95 height 40
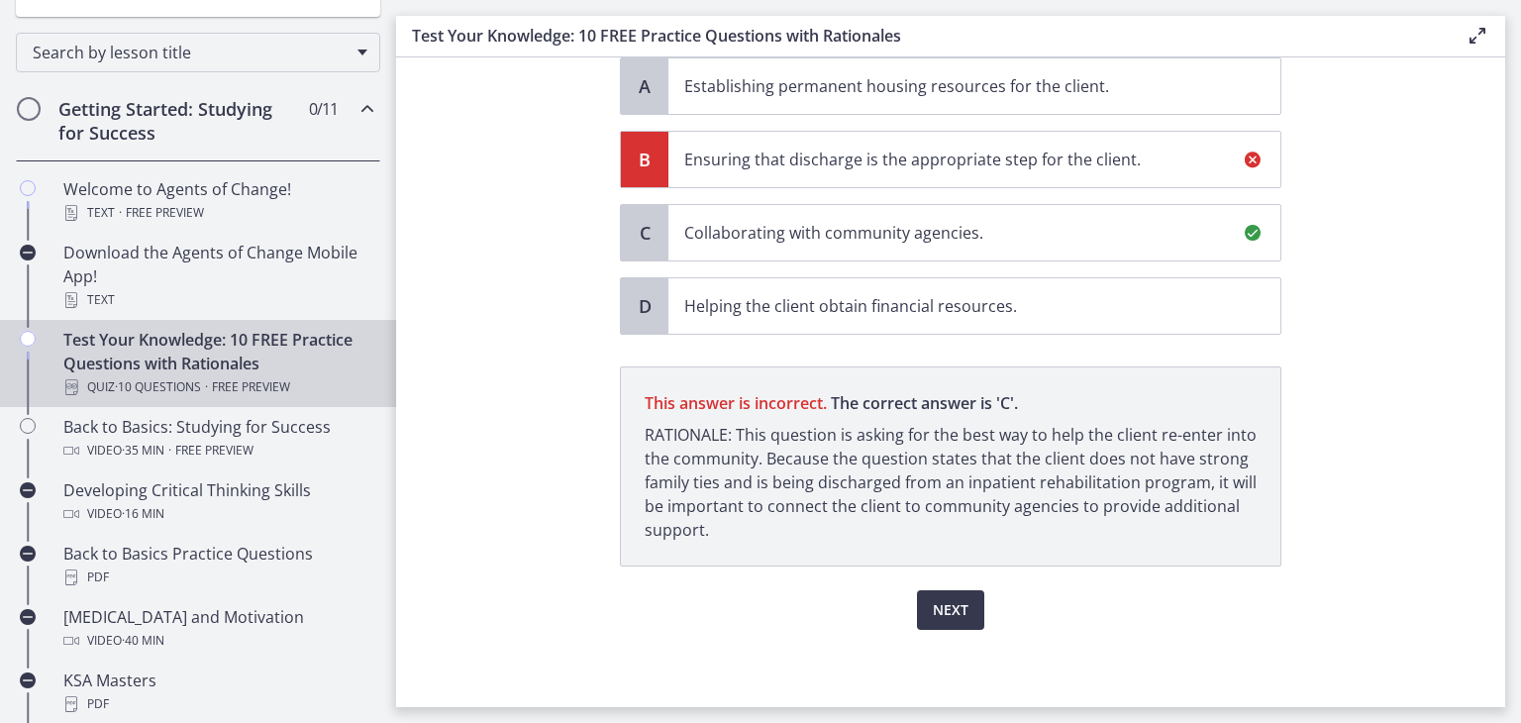
scroll to position [331, 0]
click at [943, 623] on button "Next" at bounding box center [950, 610] width 67 height 40
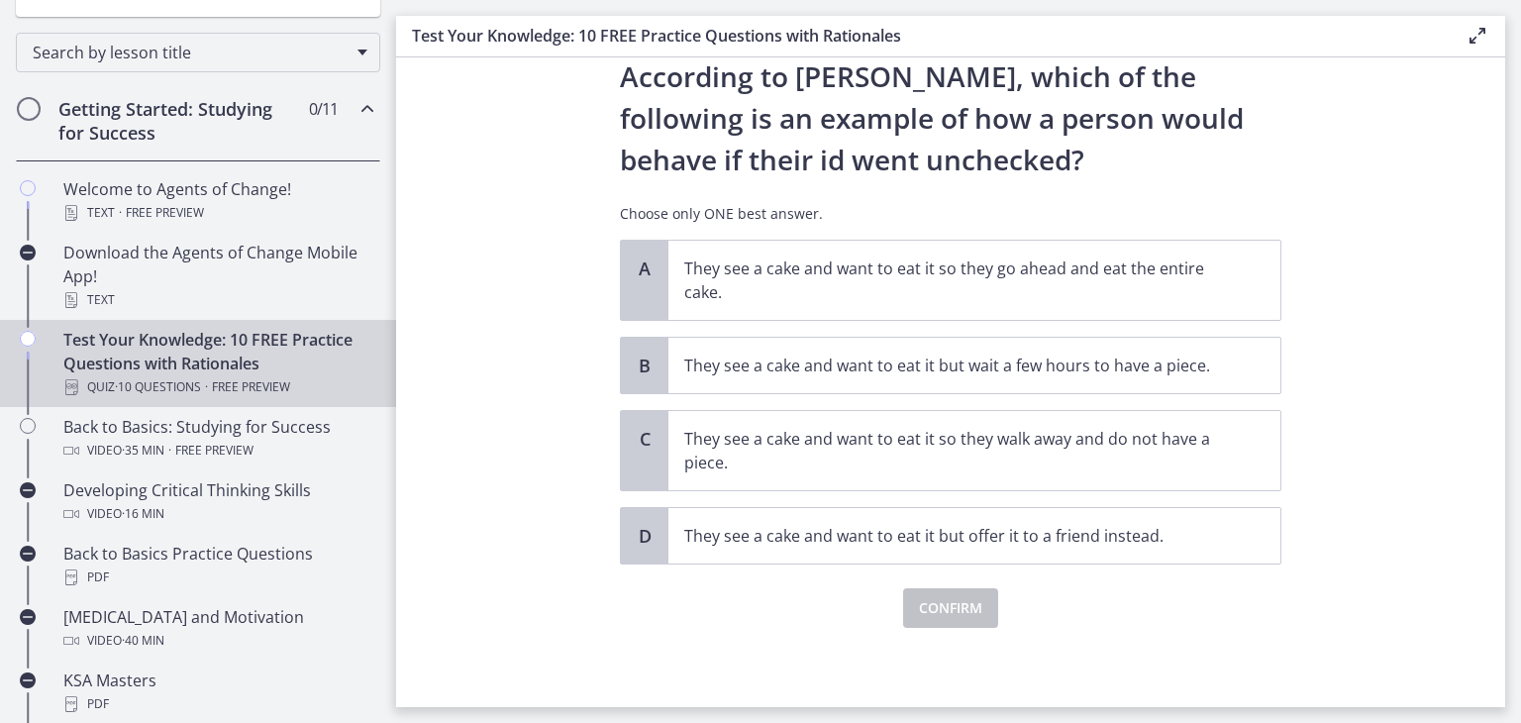
scroll to position [0, 0]
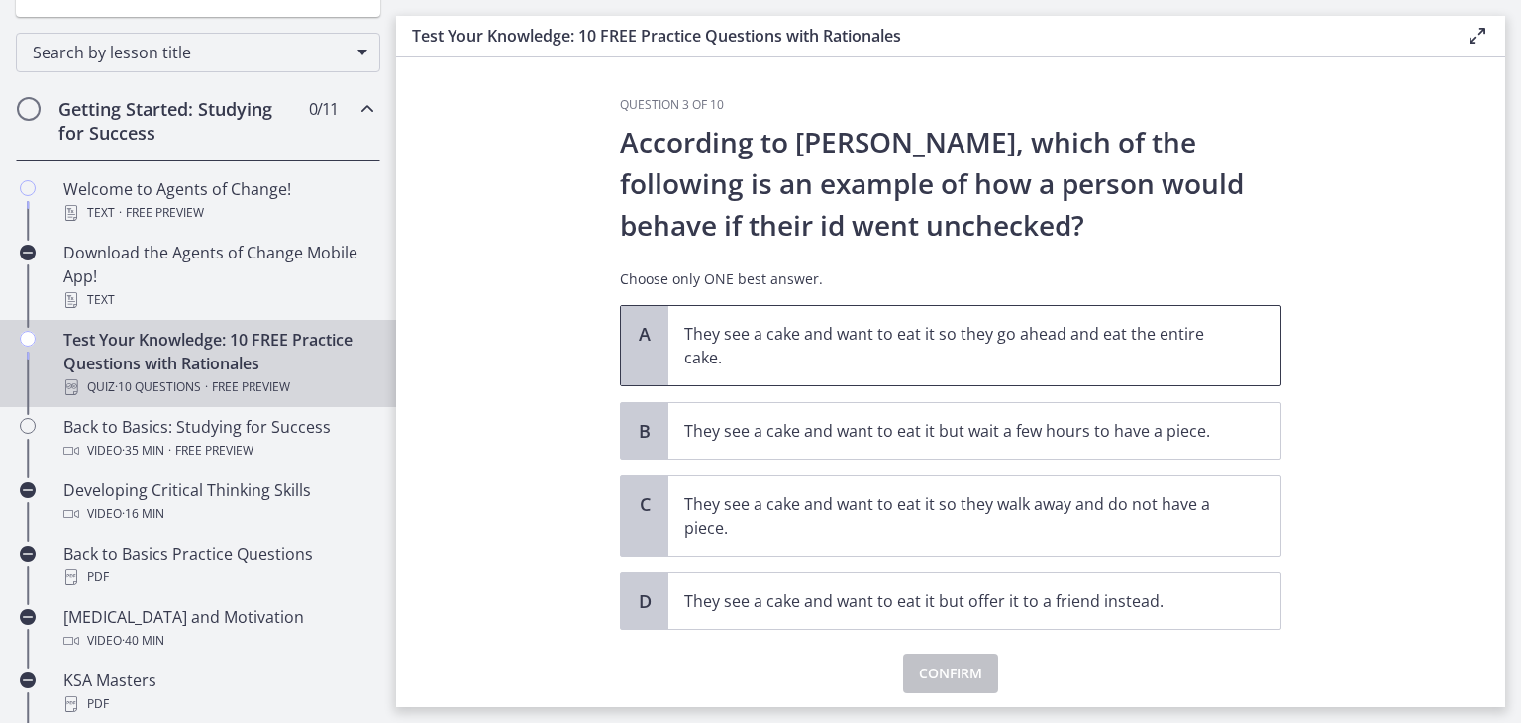
click at [917, 345] on p "They see a cake and want to eat it so they go ahead and eat the entire cake." at bounding box center [954, 346] width 541 height 48
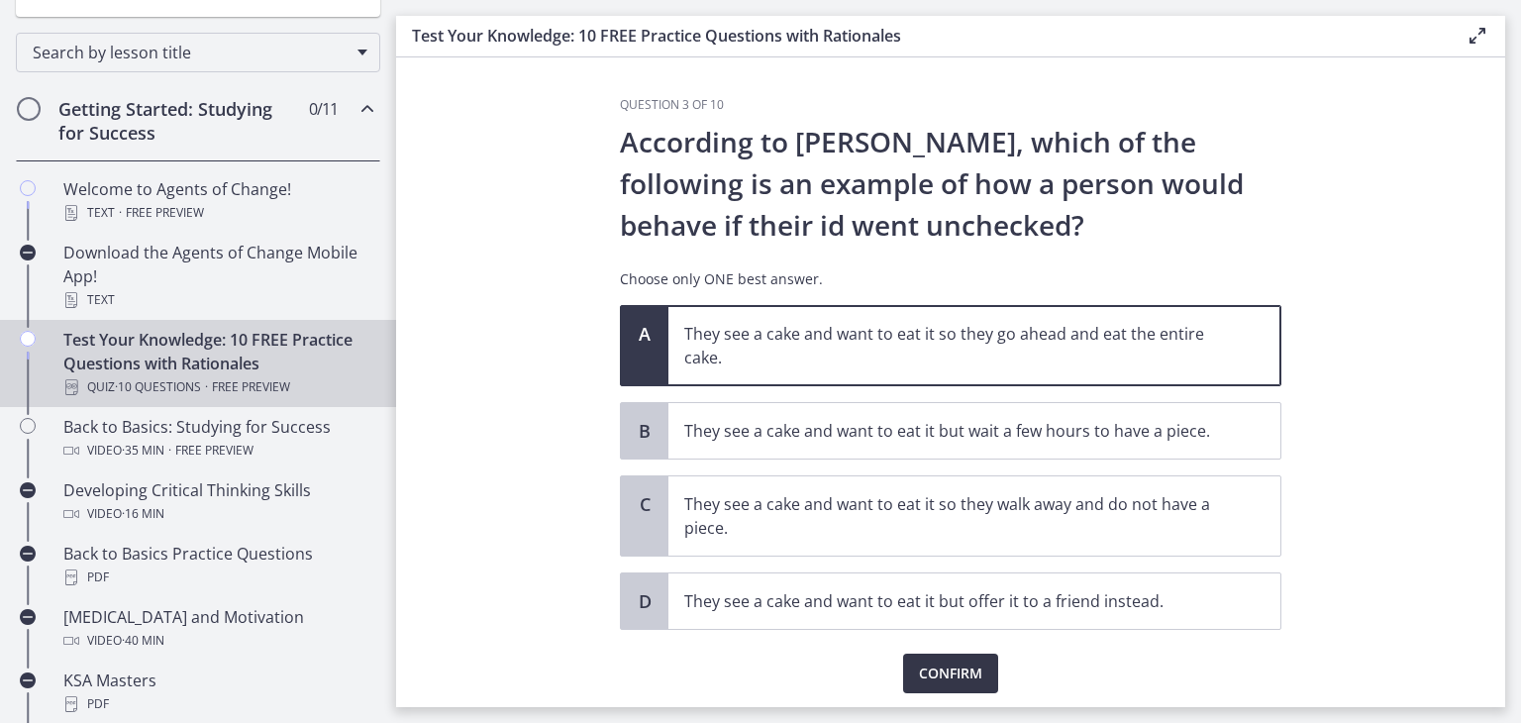
click at [950, 671] on span "Confirm" at bounding box center [950, 674] width 63 height 24
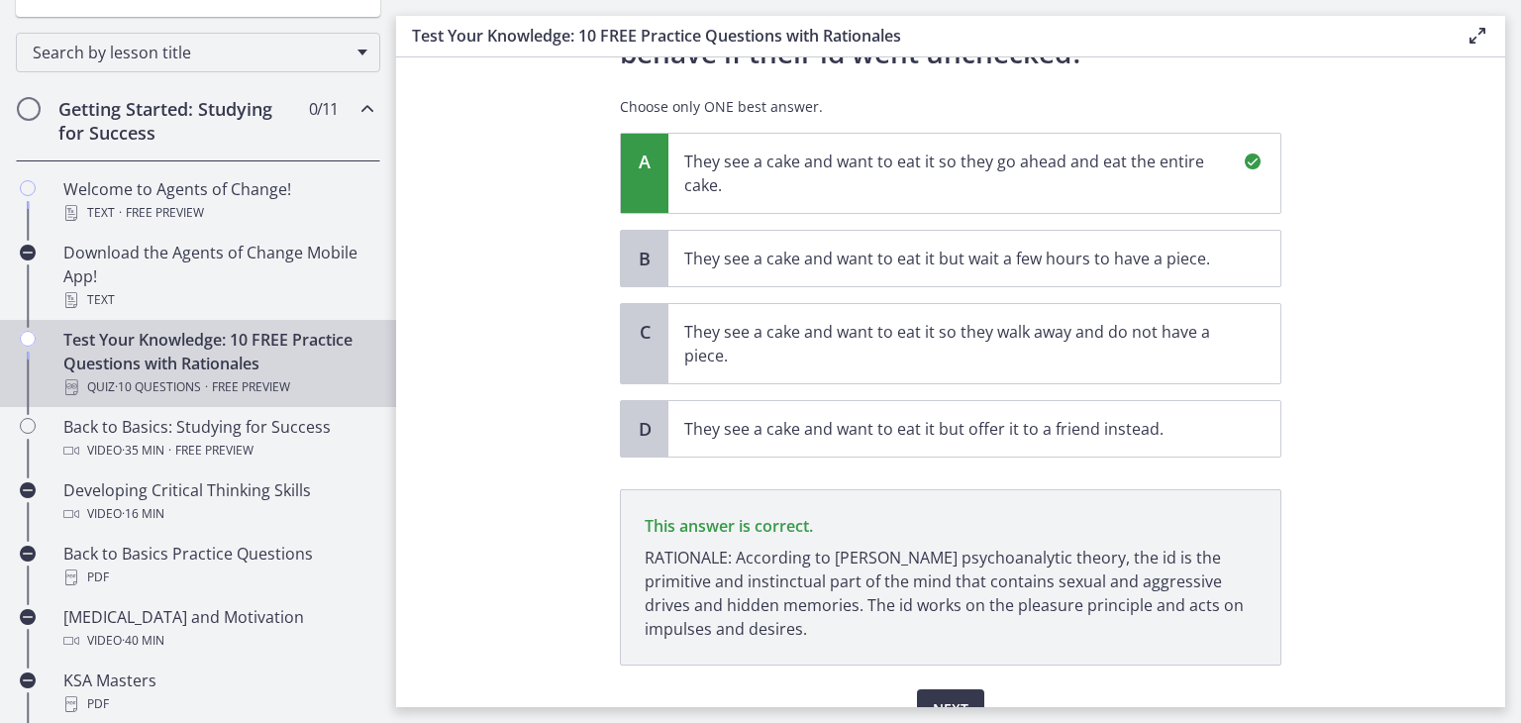
scroll to position [271, 0]
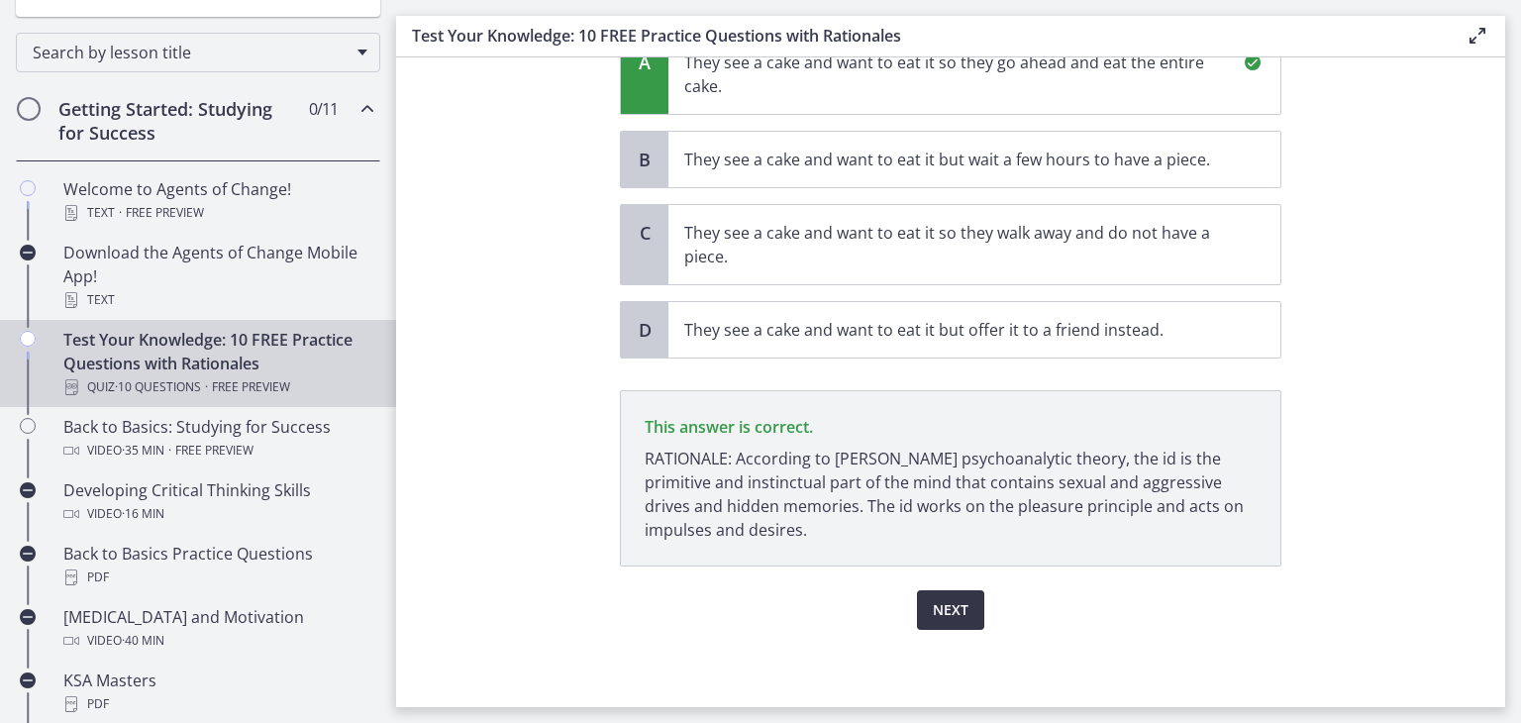
click at [942, 598] on span "Next" at bounding box center [951, 610] width 36 height 24
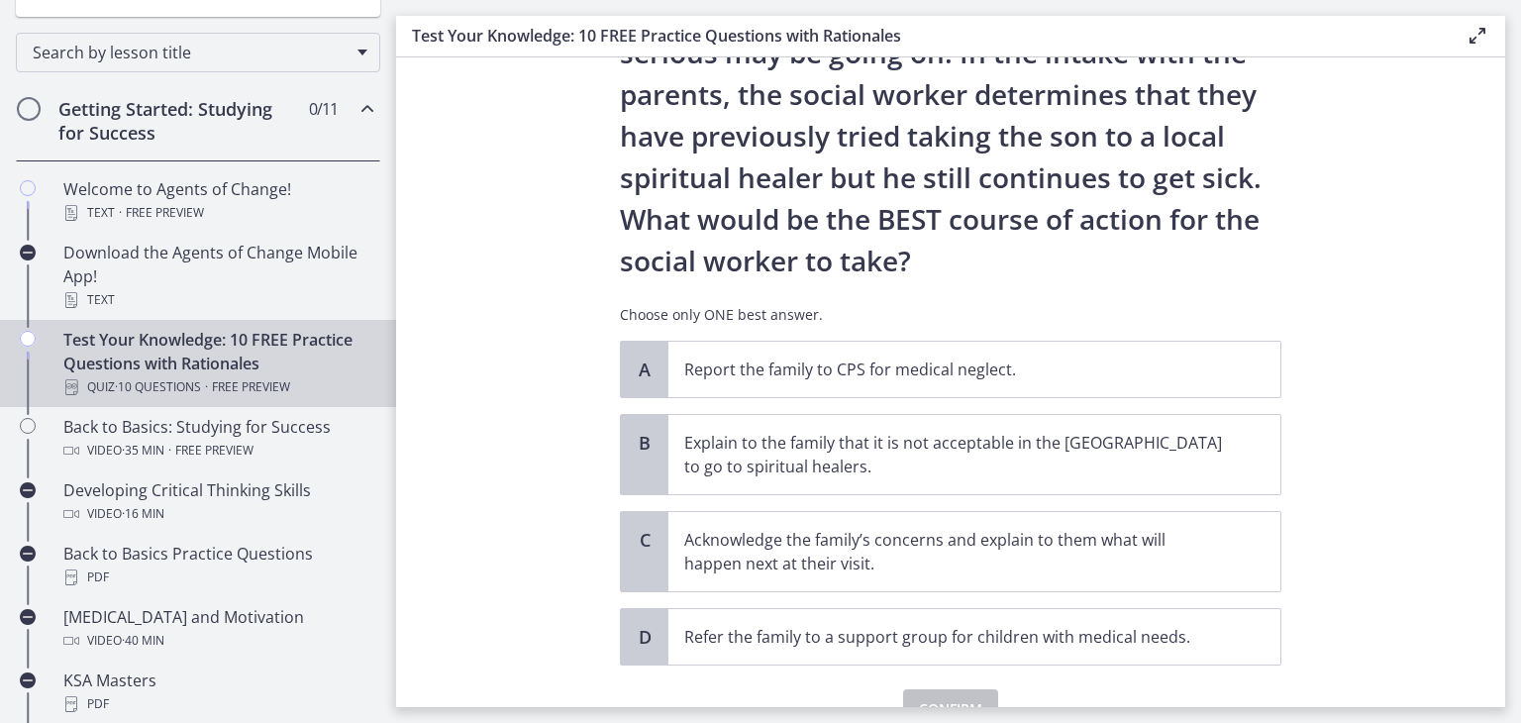
scroll to position [396, 0]
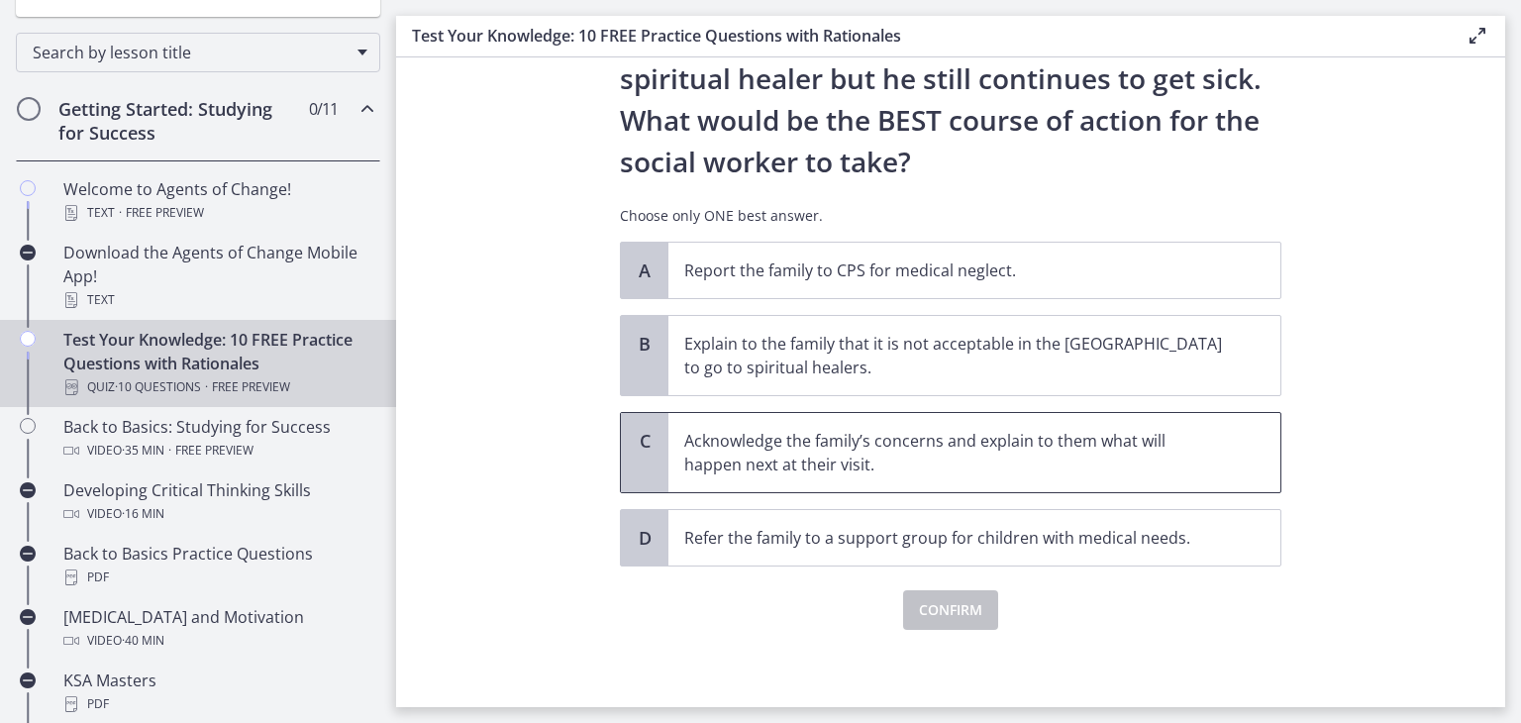
click at [1056, 449] on p "Acknowledge the family’s concerns and explain to them what will happen next at …" at bounding box center [954, 453] width 541 height 48
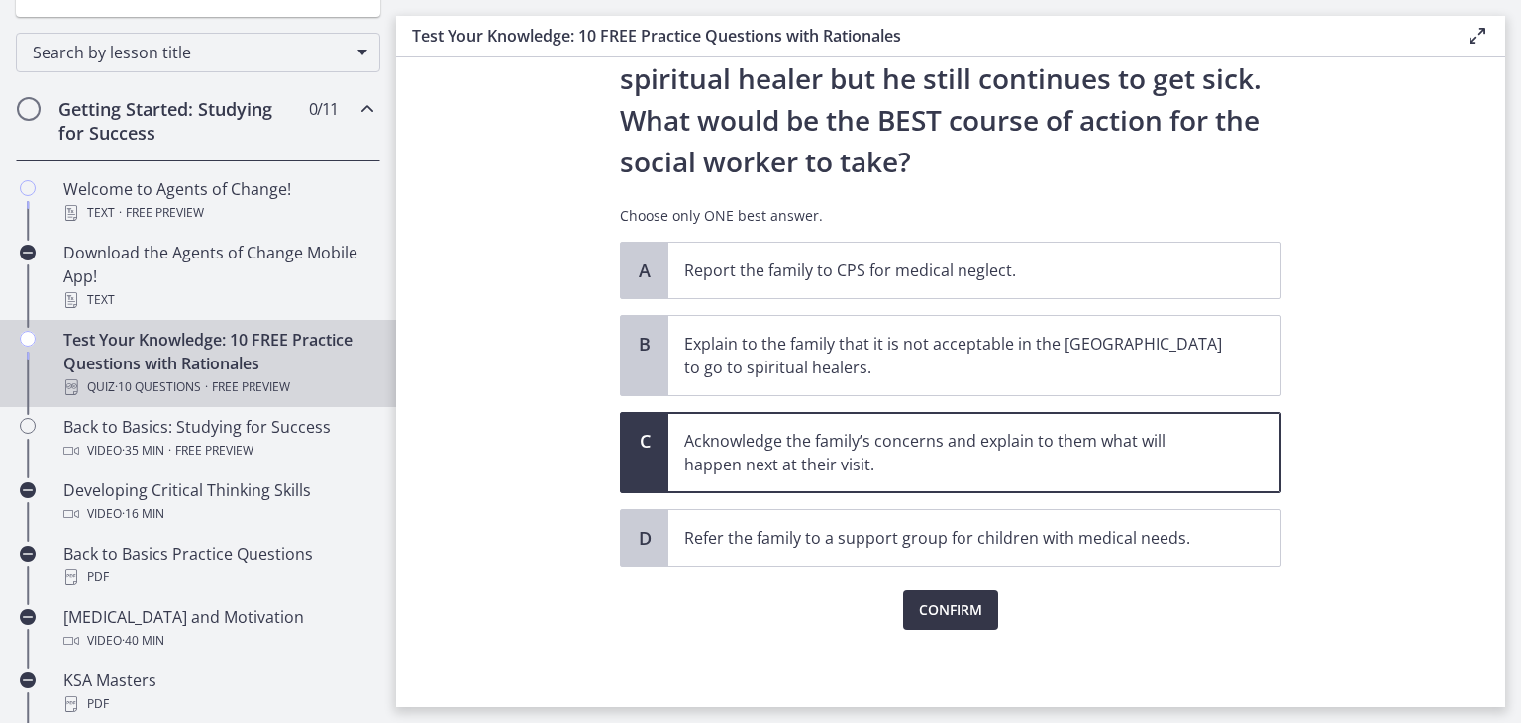
click at [927, 605] on span "Confirm" at bounding box center [950, 610] width 63 height 24
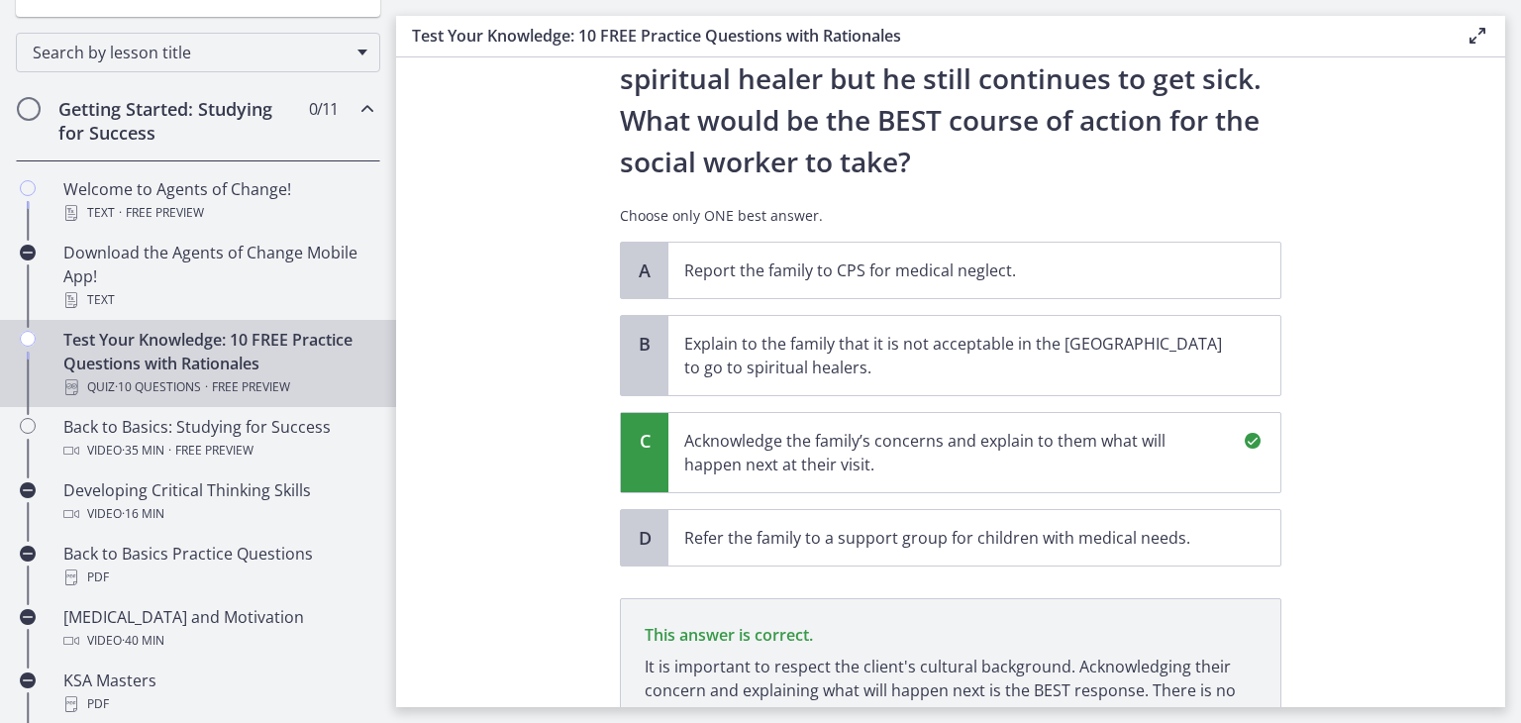
scroll to position [628, 0]
